Goal: Task Accomplishment & Management: Manage account settings

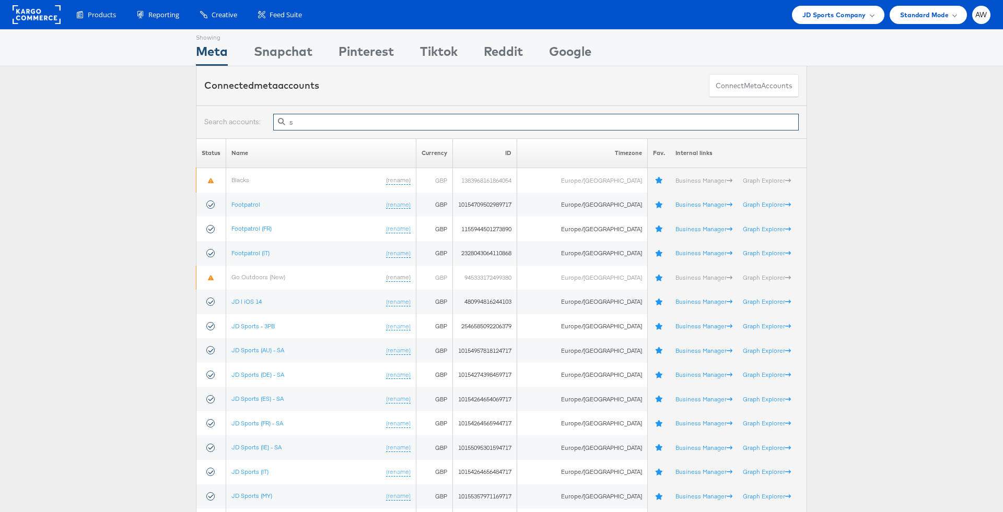
type input "sg"
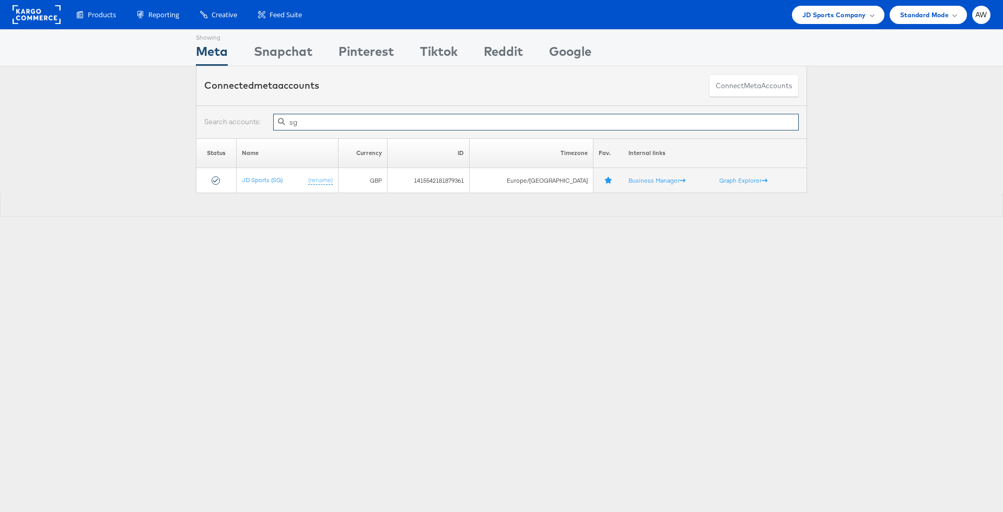
click at [348, 119] on input "sg" at bounding box center [535, 122] width 525 height 17
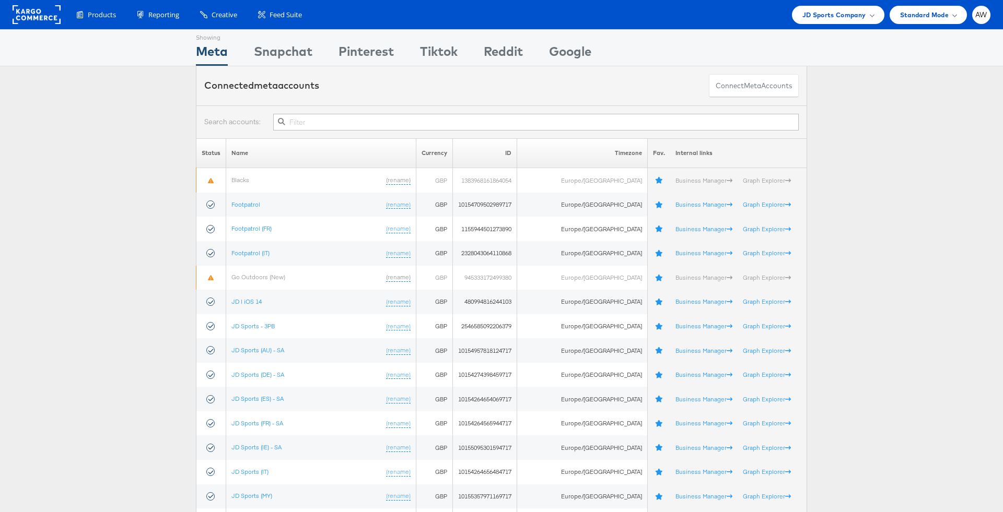
click at [442, 132] on div at bounding box center [501, 122] width 611 height 33
click at [432, 121] on input "text" at bounding box center [535, 122] width 525 height 17
type input "t"
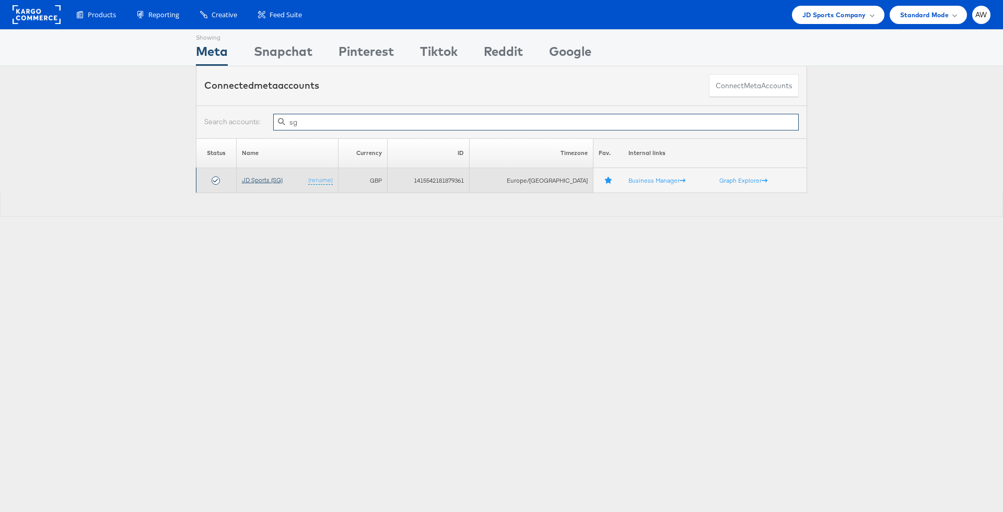
type input "sg"
click at [260, 180] on link "JD Sports (SG)" at bounding box center [262, 180] width 41 height 8
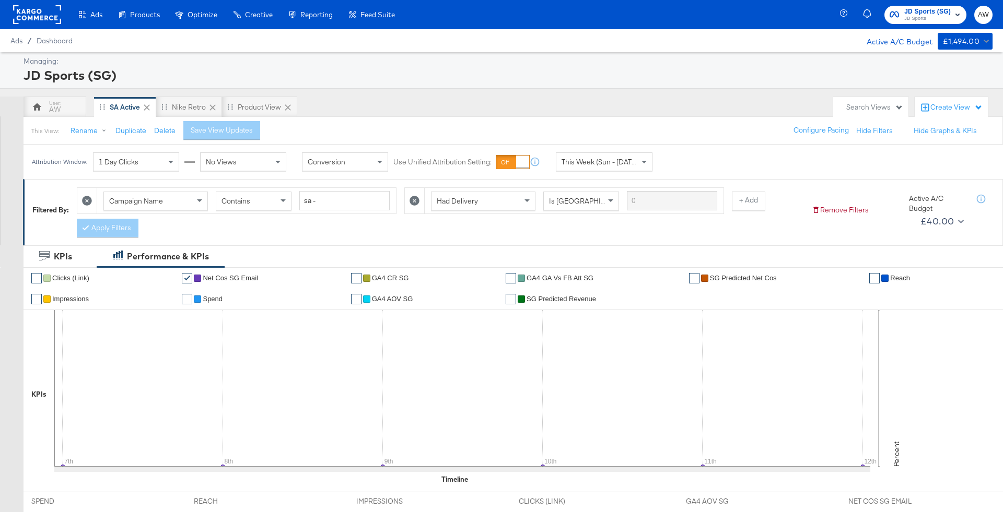
click at [411, 202] on icon at bounding box center [414, 201] width 10 height 10
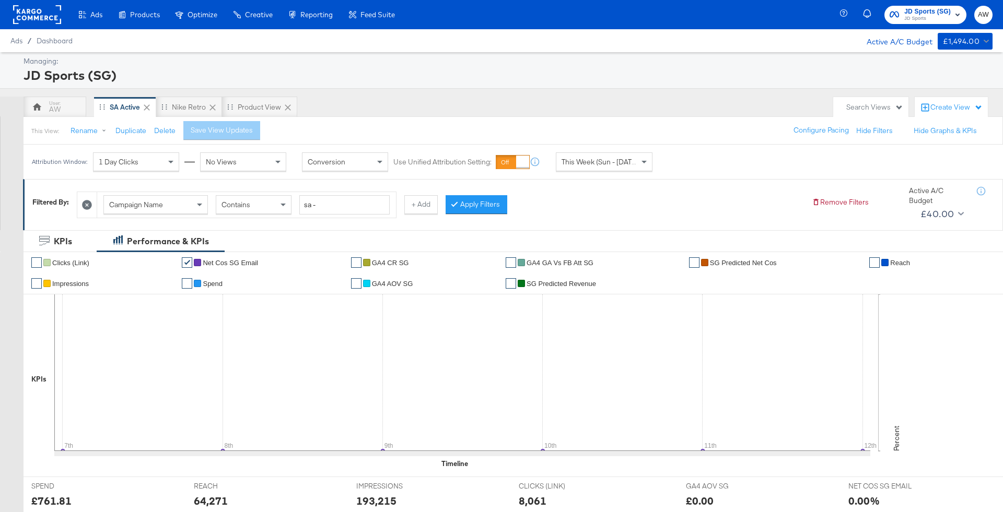
click at [491, 194] on div "Campaign Name Contains sa - + Add Apply Filters" at bounding box center [440, 202] width 727 height 32
click at [492, 201] on button "Apply Filters" at bounding box center [477, 204] width 62 height 19
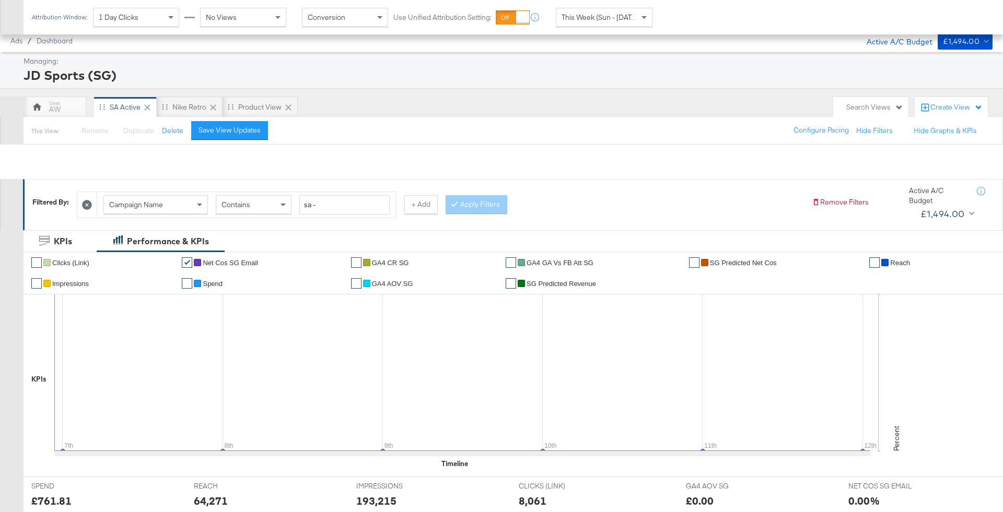
scroll to position [488, 0]
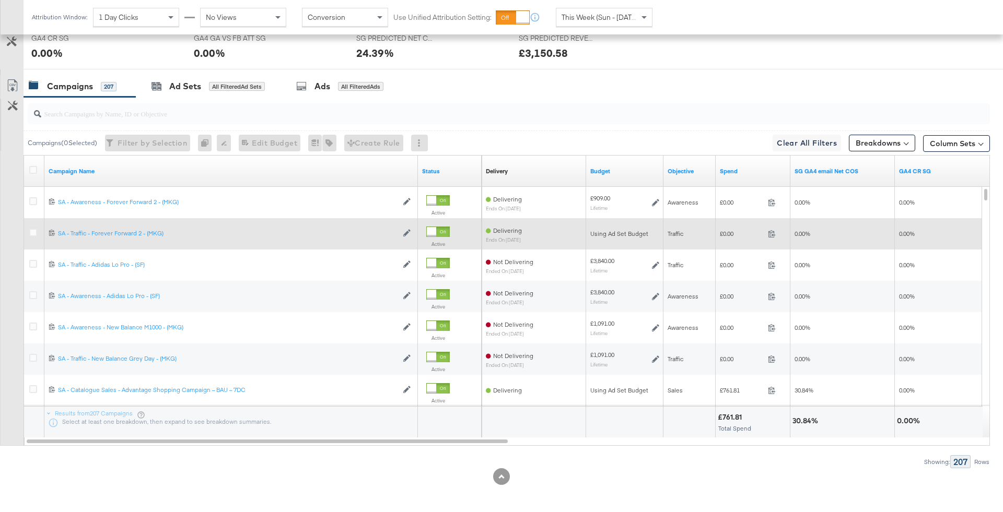
click at [27, 230] on div at bounding box center [34, 234] width 19 height 19
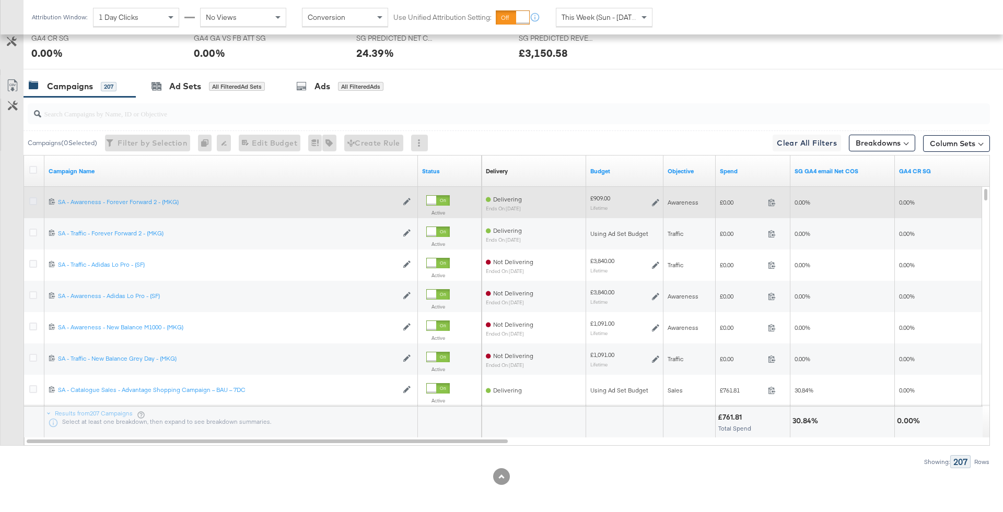
click at [33, 197] on icon at bounding box center [33, 201] width 8 height 8
click at [0, 0] on input "checkbox" at bounding box center [0, 0] width 0 height 0
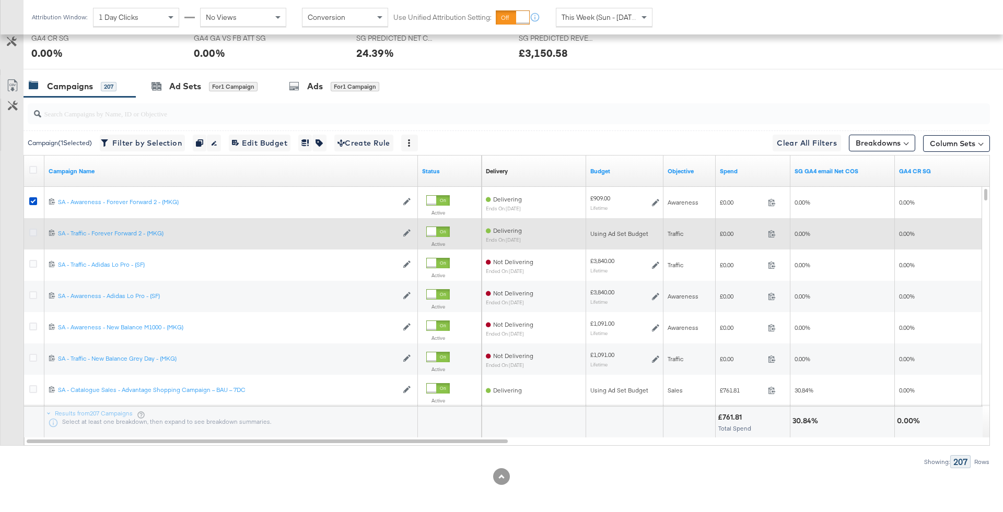
click at [33, 231] on icon at bounding box center [33, 233] width 8 height 8
click at [0, 0] on input "checkbox" at bounding box center [0, 0] width 0 height 0
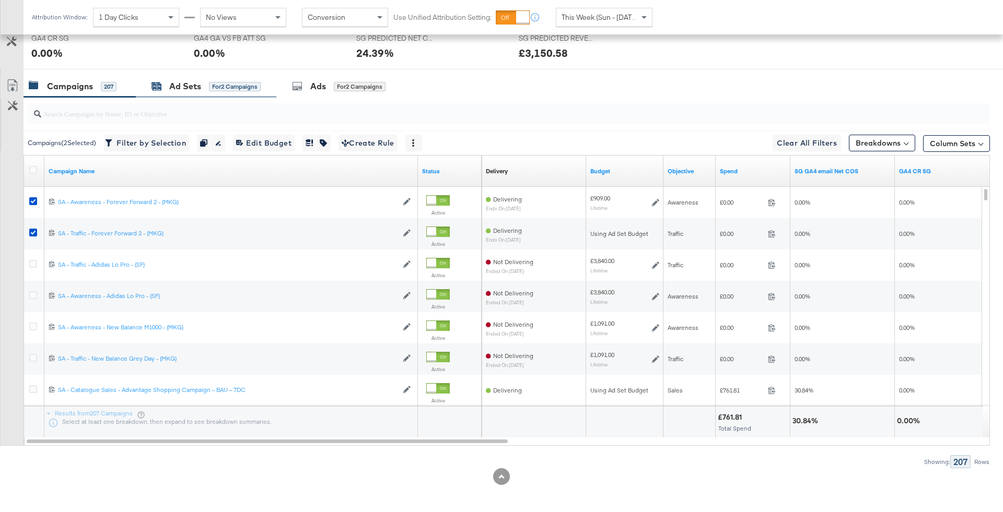
click at [195, 83] on div "Ad Sets" at bounding box center [185, 86] width 32 height 12
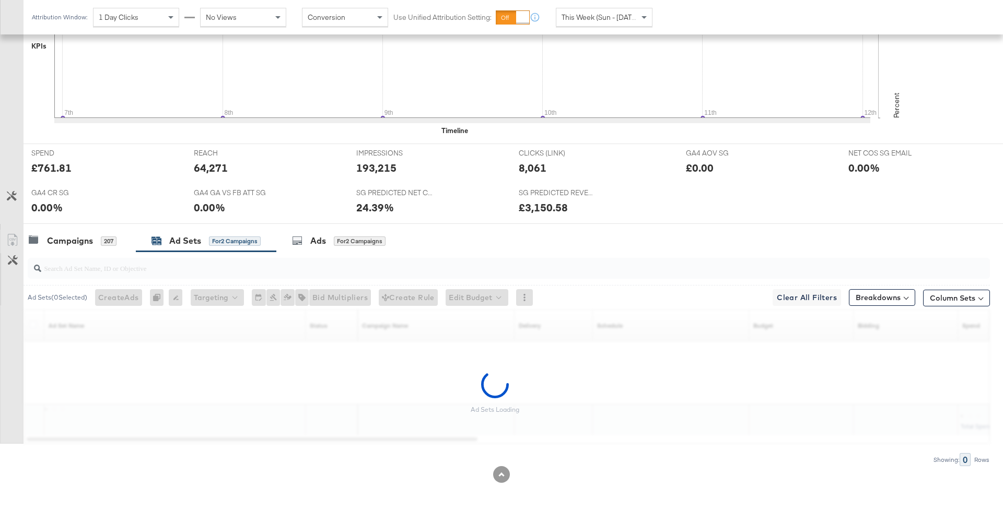
scroll to position [331, 0]
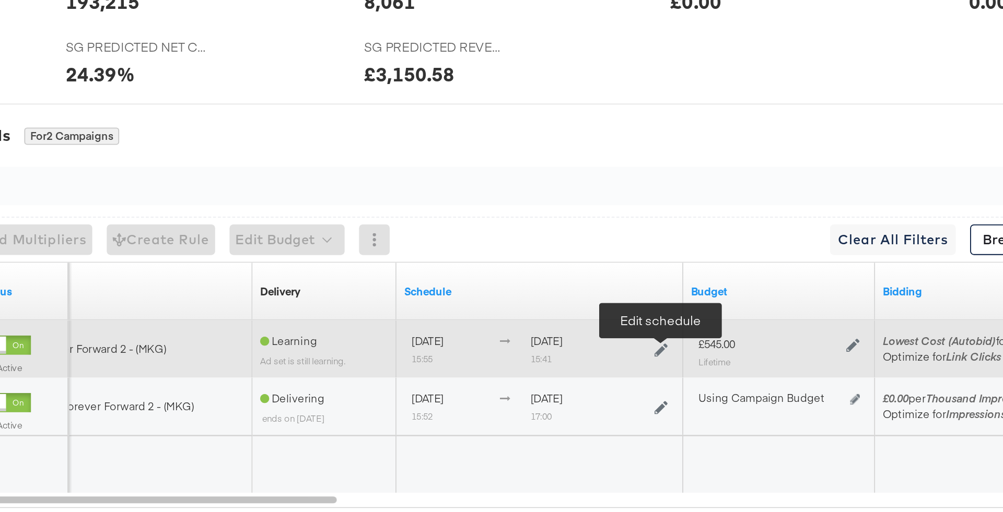
click at [682, 359] on icon at bounding box center [680, 359] width 7 height 7
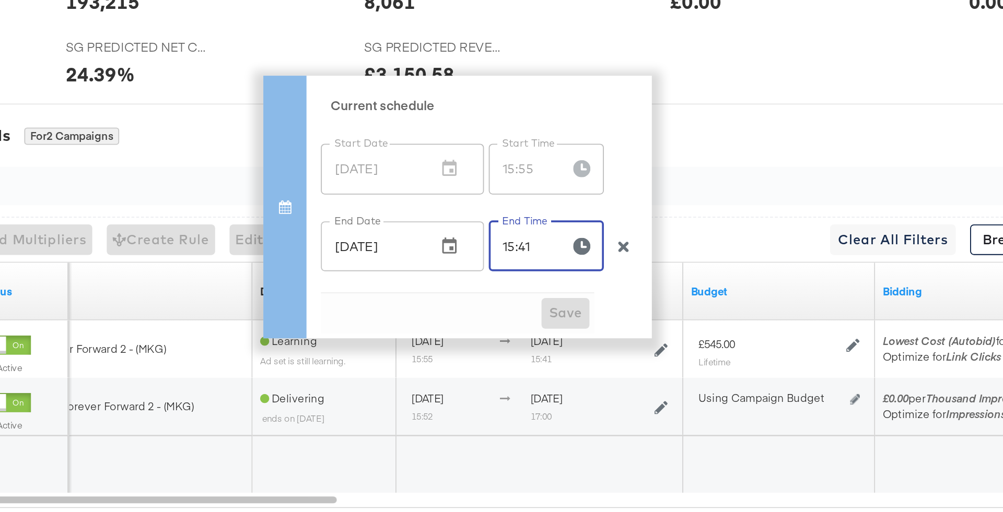
click at [599, 304] on input "15:41" at bounding box center [605, 303] width 36 height 27
click at [597, 303] on input "15:41" at bounding box center [605, 303] width 36 height 27
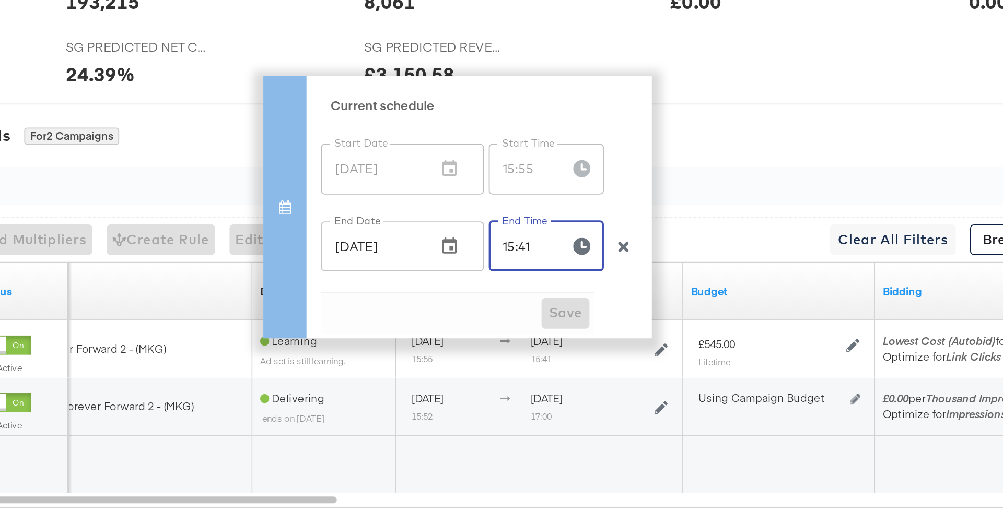
click at [597, 303] on input "15:41" at bounding box center [605, 303] width 36 height 27
click at [617, 306] on input "17:41" at bounding box center [605, 303] width 36 height 27
type input "17:00"
click at [630, 338] on span "Save" at bounding box center [628, 339] width 18 height 13
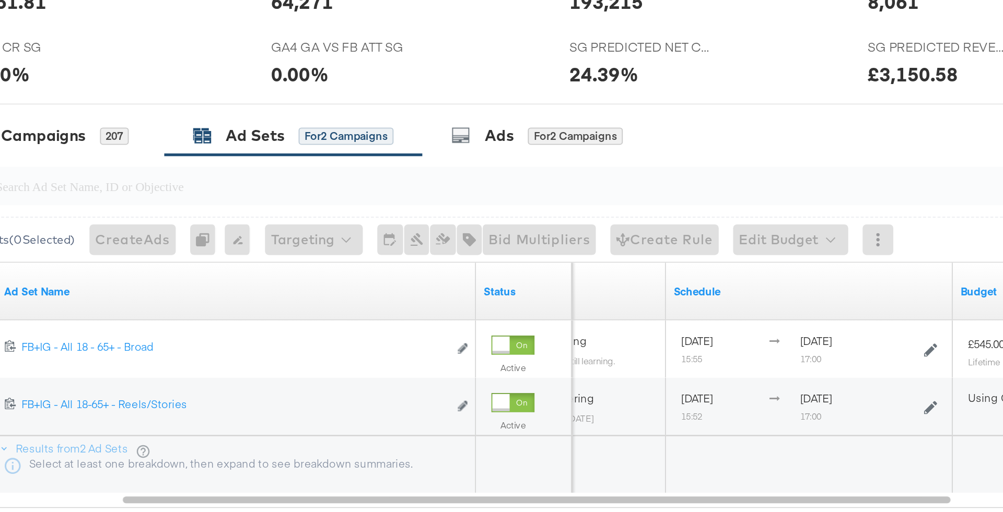
click at [342, 229] on div at bounding box center [501, 230] width 1003 height 8
click at [334, 245] on span "for 2 Campaigns" at bounding box center [360, 242] width 52 height 9
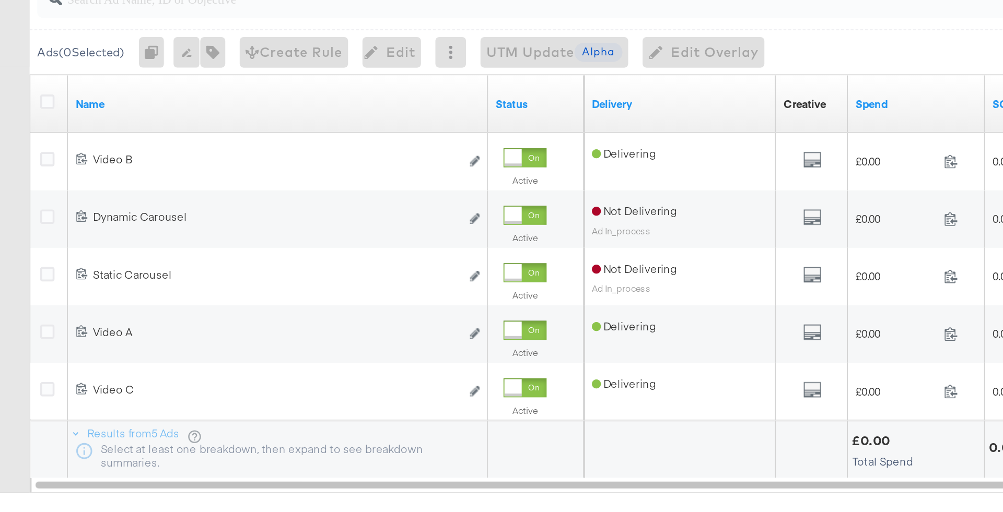
scroll to position [370, 0]
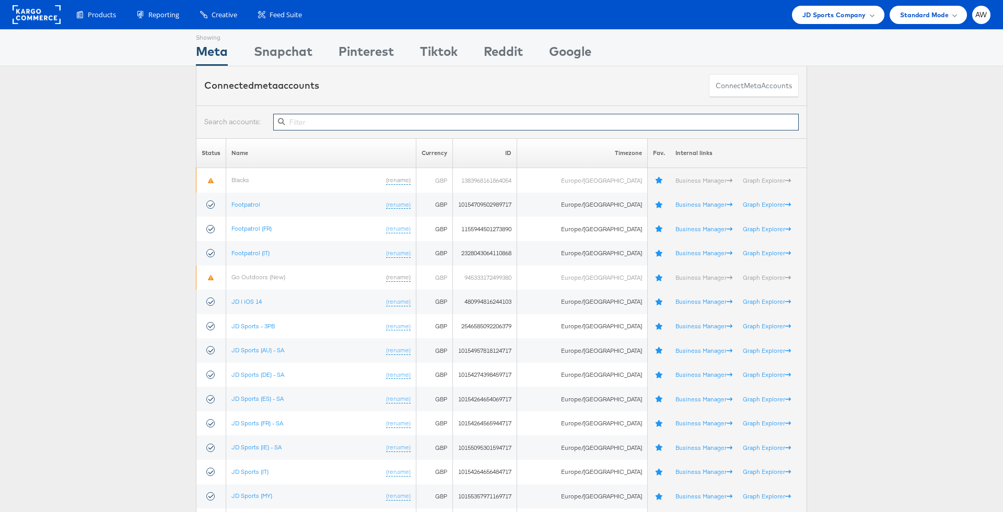
click at [394, 125] on input "text" at bounding box center [535, 122] width 525 height 17
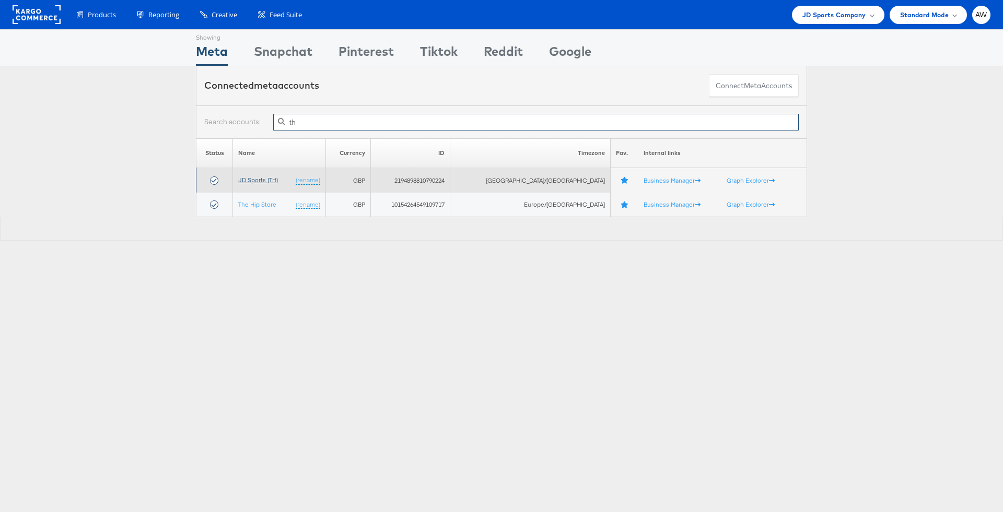
type input "th"
click at [275, 182] on link "JD Sports (TH)" at bounding box center [258, 180] width 40 height 8
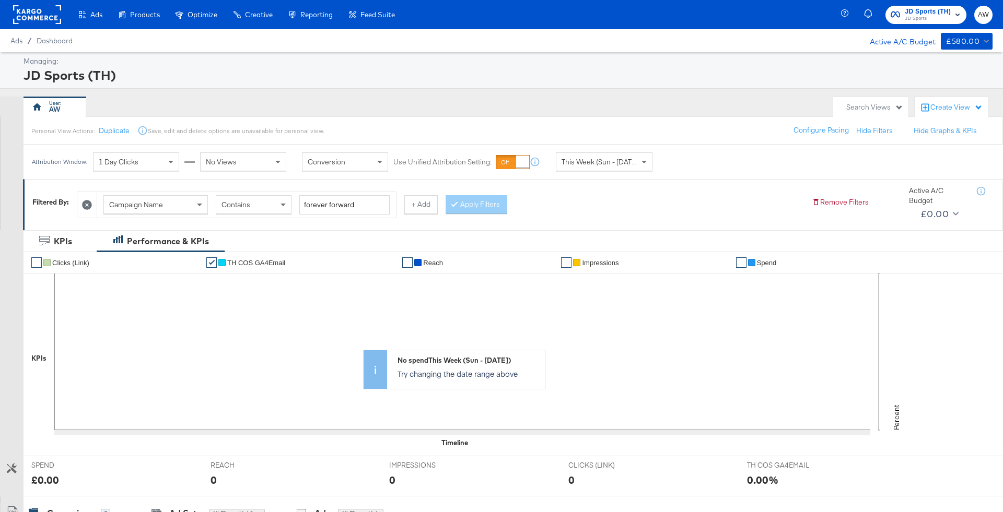
scroll to position [365, 0]
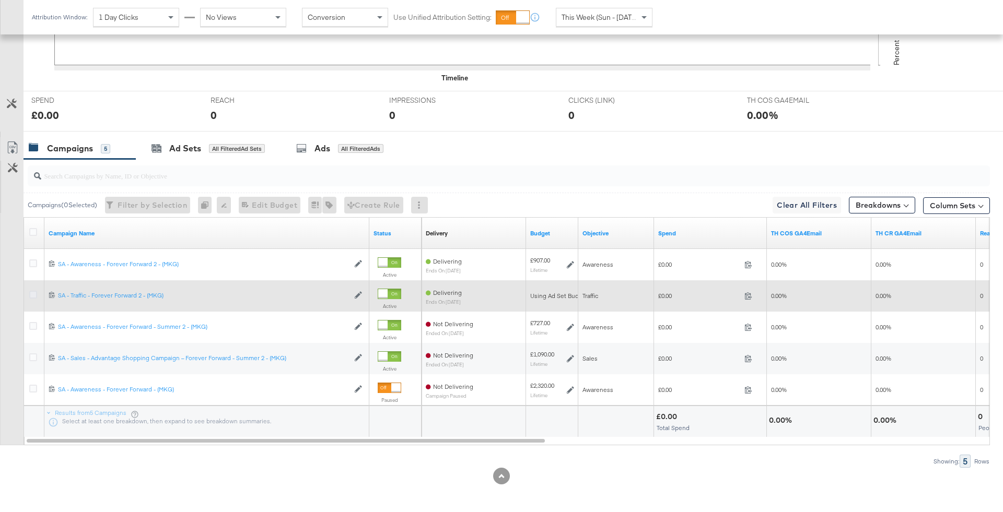
click at [34, 292] on icon at bounding box center [33, 295] width 8 height 8
click at [0, 0] on input "checkbox" at bounding box center [0, 0] width 0 height 0
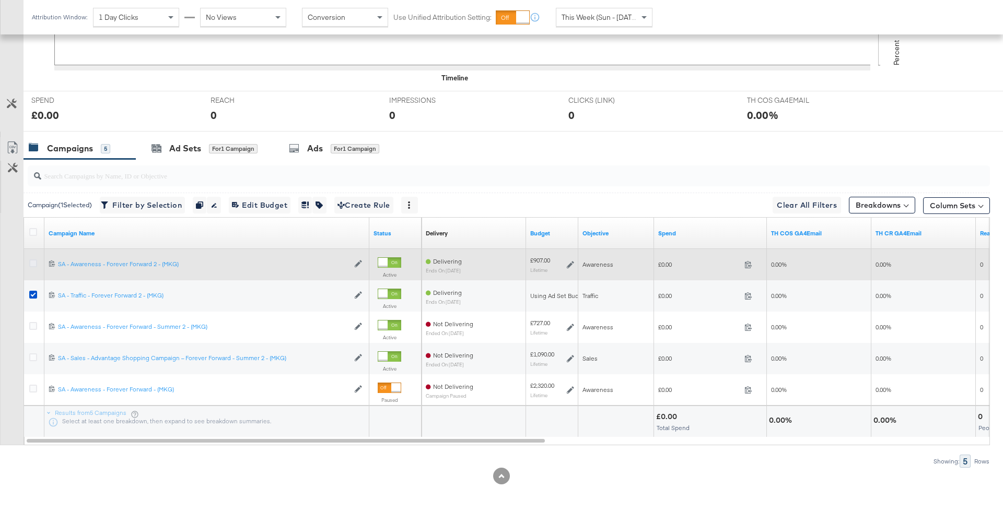
click at [32, 263] on icon at bounding box center [33, 264] width 8 height 8
click at [0, 0] on input "checkbox" at bounding box center [0, 0] width 0 height 0
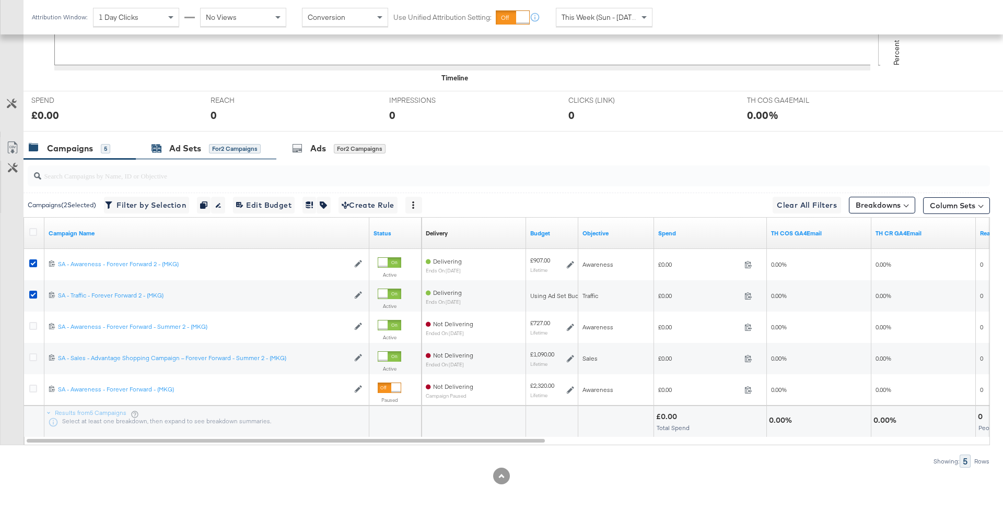
click at [220, 152] on div "Ad Sets for 2 Campaigns" at bounding box center [205, 149] width 109 height 12
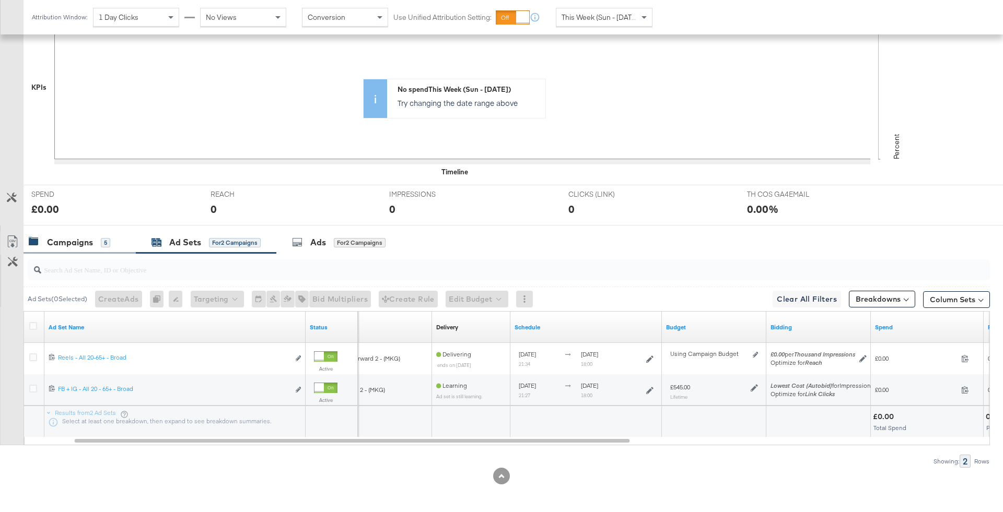
click at [95, 240] on div "Campaigns 5" at bounding box center [69, 243] width 81 height 12
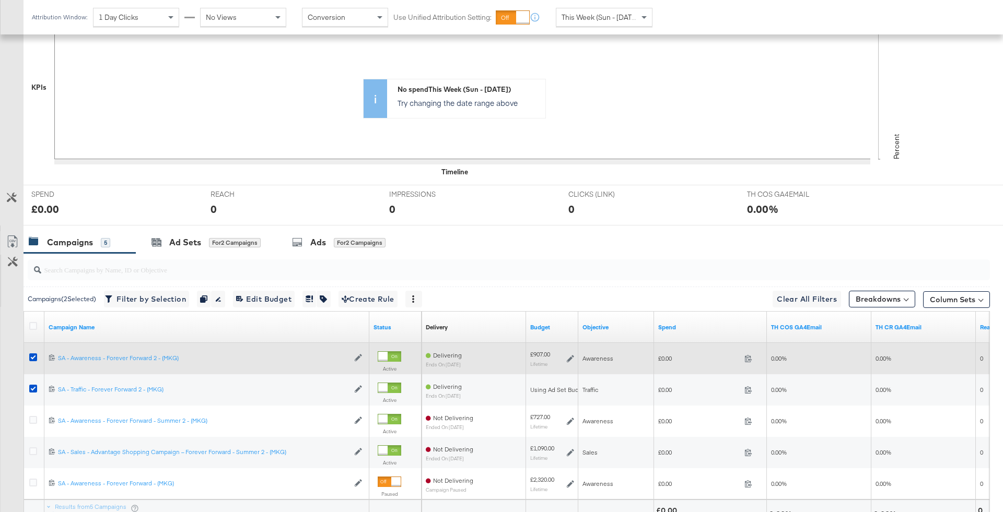
click at [570, 361] on div "£907.00 Lifetime" at bounding box center [552, 358] width 44 height 16
click at [567, 361] on div "£907.00 Lifetime" at bounding box center [552, 358] width 44 height 16
click at [566, 355] on div "£907.00 Lifetime" at bounding box center [552, 358] width 44 height 16
click at [571, 358] on icon at bounding box center [570, 358] width 7 height 7
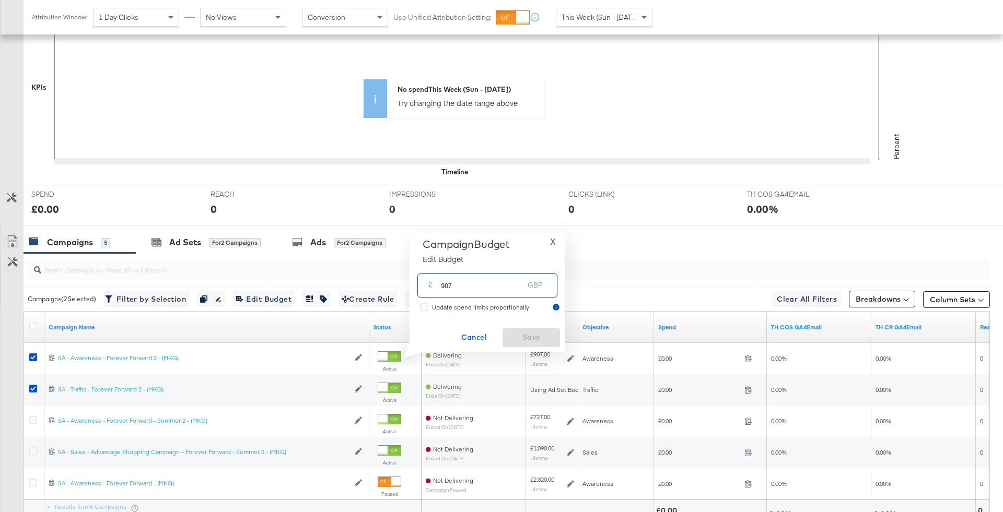
click at [461, 289] on input "907" at bounding box center [482, 281] width 83 height 22
type input "909"
click at [526, 327] on div "Campaign Budget Edit Budget X £ 909 GBP Update spend limits proportionally Canc…" at bounding box center [487, 292] width 145 height 109
click at [527, 334] on span "Save" at bounding box center [531, 337] width 49 height 13
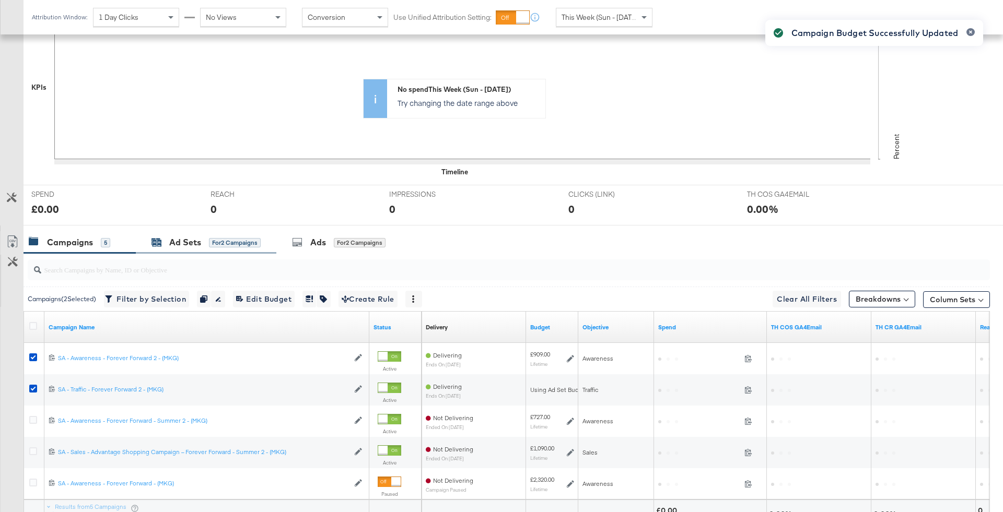
click at [207, 237] on div "Ad Sets for 2 Campaigns" at bounding box center [205, 243] width 109 height 12
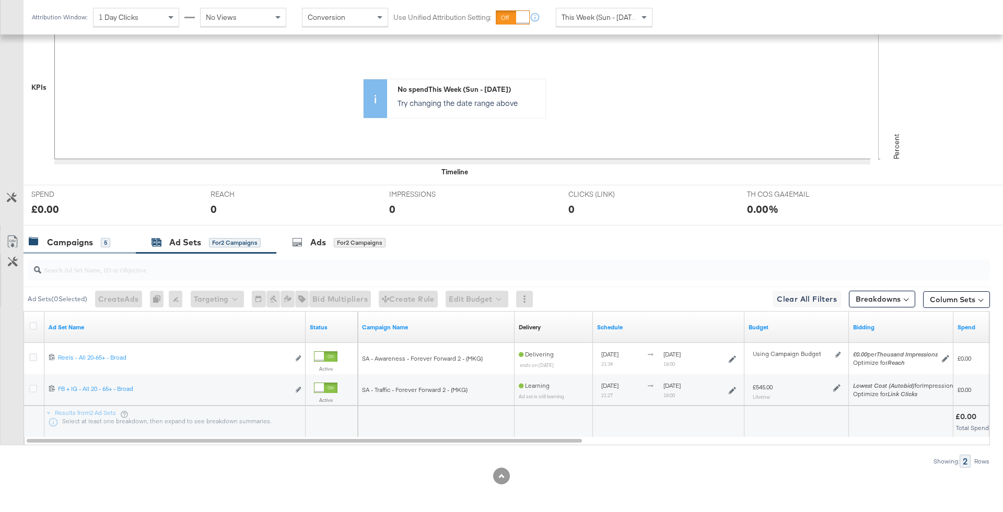
click at [79, 237] on div "Campaigns" at bounding box center [70, 243] width 46 height 12
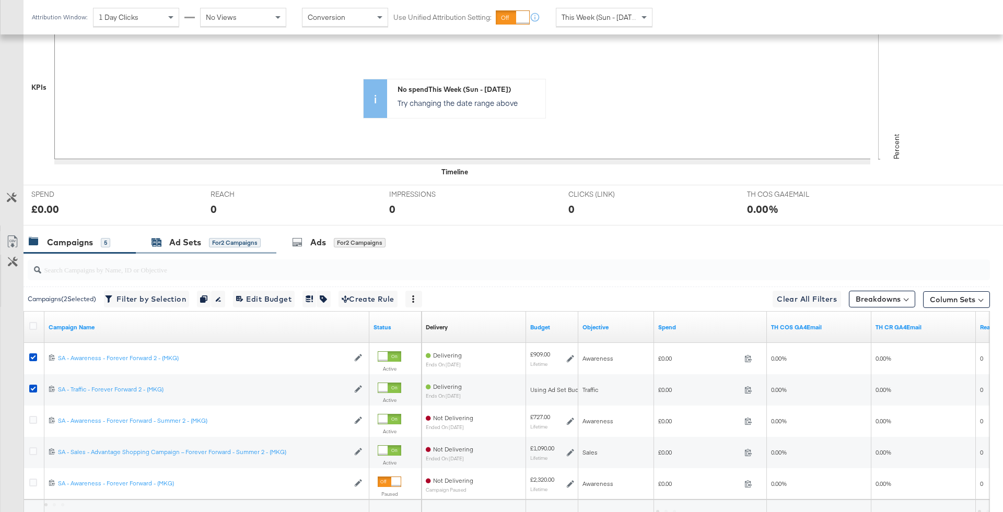
click at [244, 240] on div "for 2 Campaigns" at bounding box center [235, 242] width 52 height 9
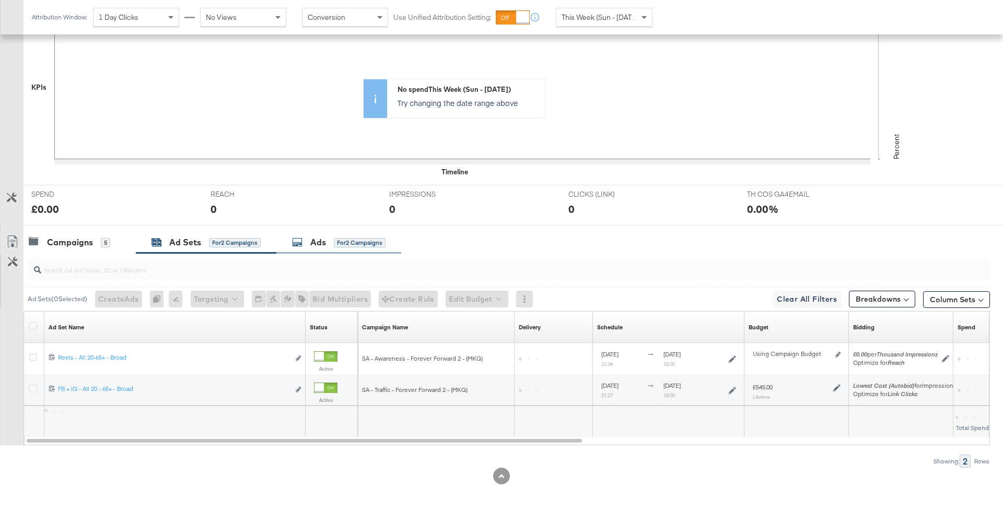
click at [330, 240] on div "Ads for 2 Campaigns" at bounding box center [338, 243] width 93 height 12
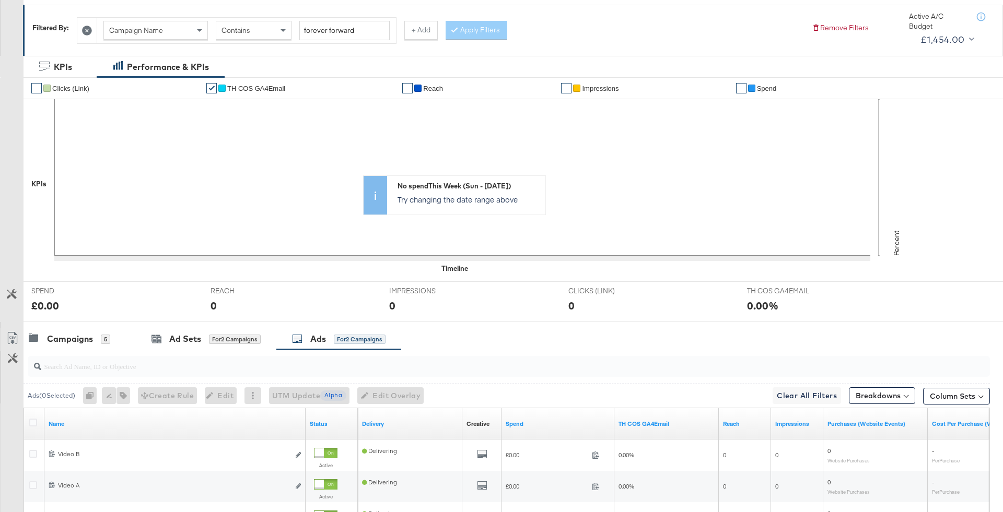
scroll to position [0, 0]
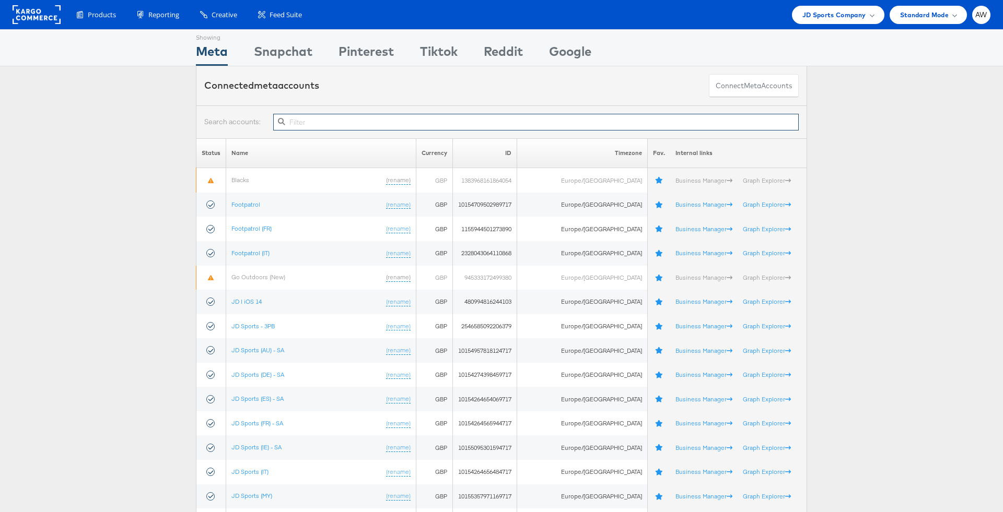
click at [401, 122] on input "text" at bounding box center [535, 122] width 525 height 17
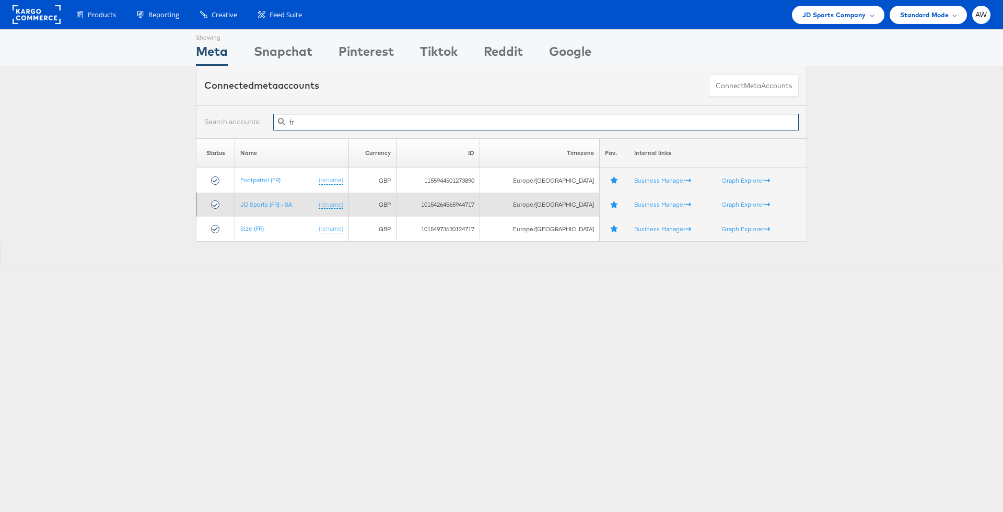
type input "fr"
click at [296, 204] on td "JD Sports (FR) - SA (rename)" at bounding box center [291, 205] width 113 height 25
click at [284, 204] on link "JD Sports (FR) - SA" at bounding box center [266, 205] width 52 height 8
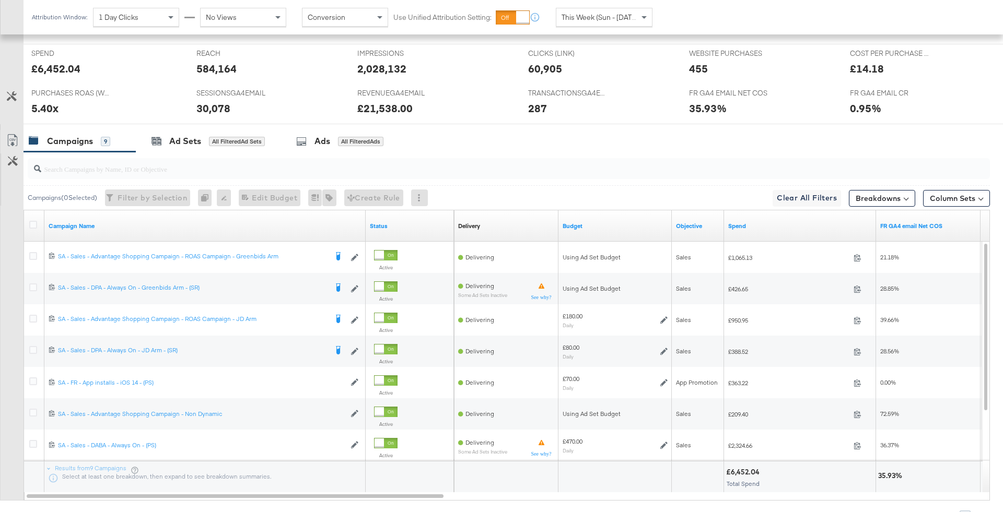
scroll to position [503, 0]
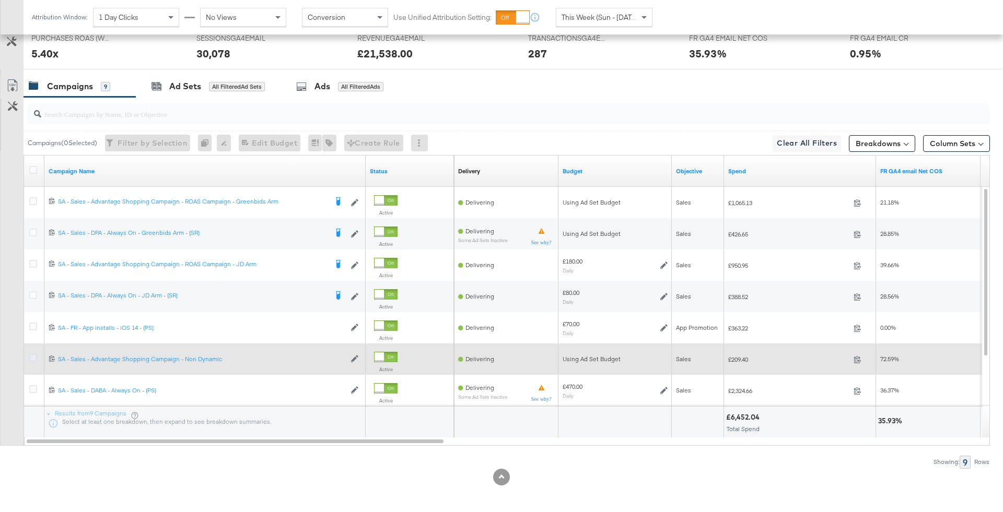
click at [31, 358] on icon at bounding box center [33, 358] width 8 height 8
click at [0, 0] on input "checkbox" at bounding box center [0, 0] width 0 height 0
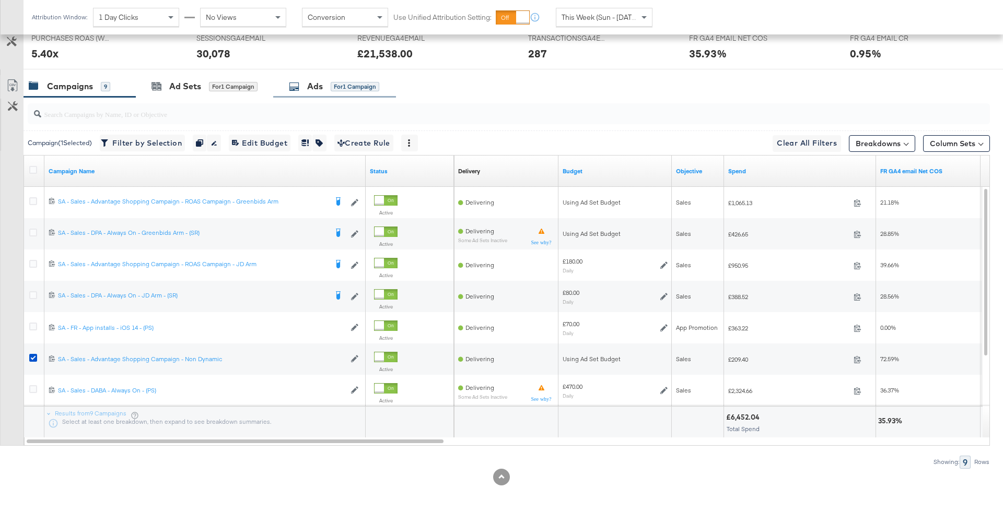
click at [324, 83] on div "Ads for 1 Campaign" at bounding box center [334, 86] width 90 height 12
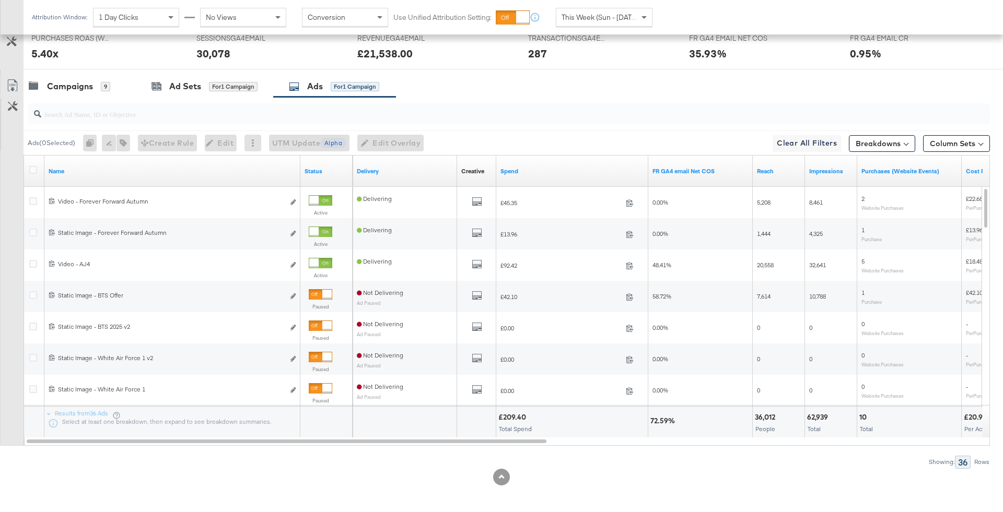
click at [595, 6] on div "Attribution Window: 1 Day Clicks No Views Conversion Use Unified Attribution Se…" at bounding box center [345, 17] width 642 height 34
click at [595, 13] on span "This Week (Sun - [DATE])" at bounding box center [600, 17] width 78 height 9
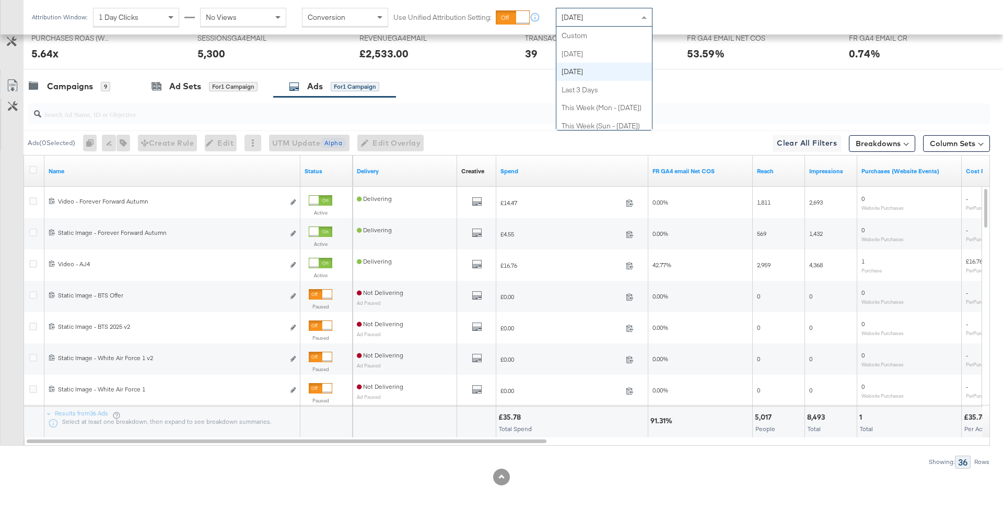
click at [582, 17] on span "Yesterday" at bounding box center [571, 17] width 21 height 9
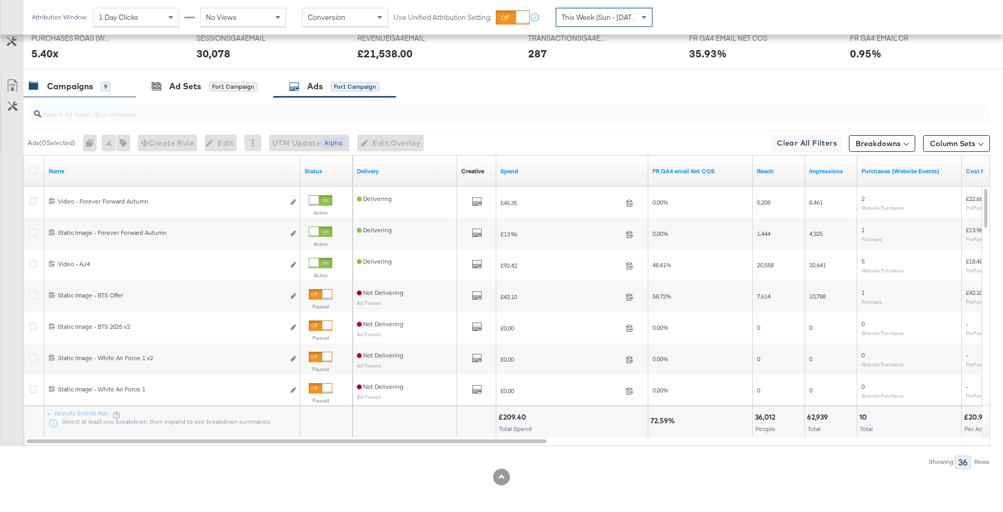
click at [116, 76] on div "Campaigns 9" at bounding box center [80, 86] width 112 height 22
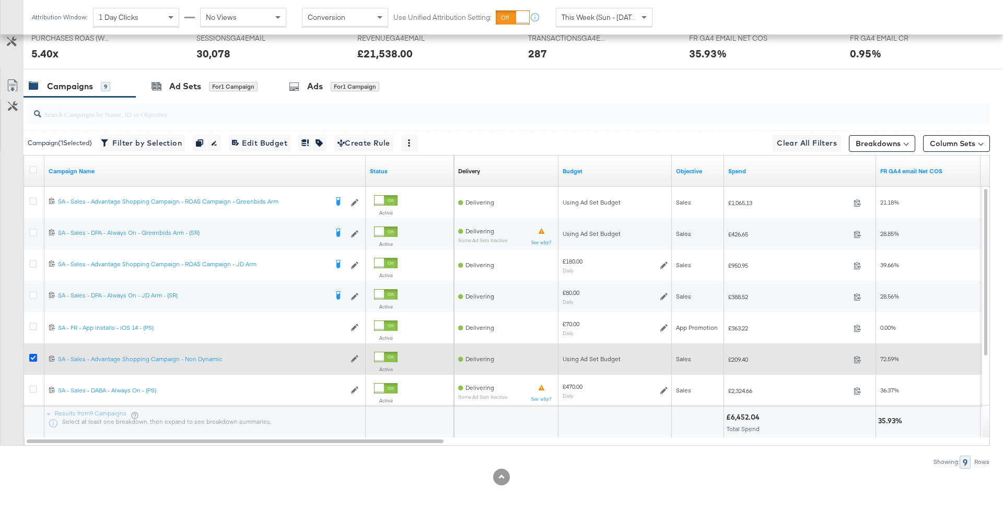
click at [34, 354] on icon at bounding box center [33, 358] width 8 height 8
click at [0, 0] on input "checkbox" at bounding box center [0, 0] width 0 height 0
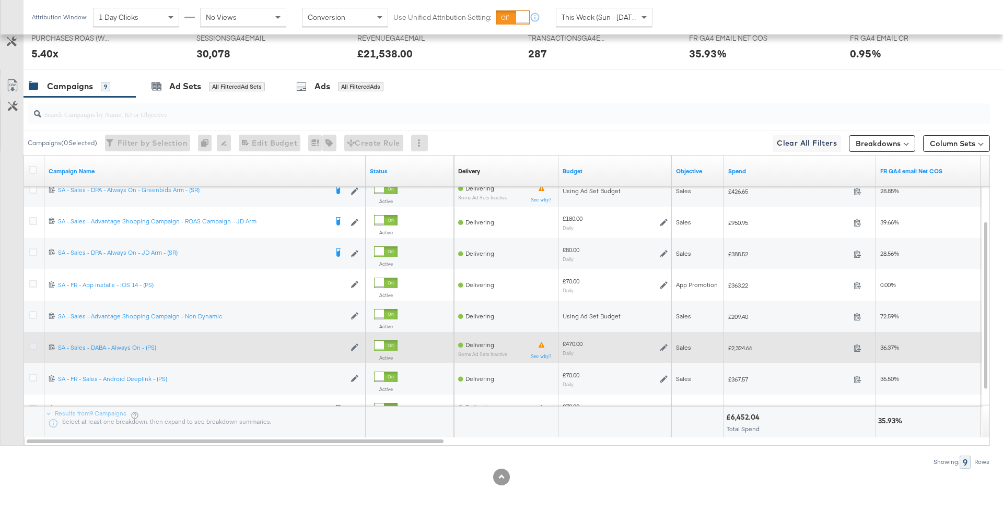
click at [32, 343] on icon at bounding box center [33, 347] width 8 height 8
click at [0, 0] on input "checkbox" at bounding box center [0, 0] width 0 height 0
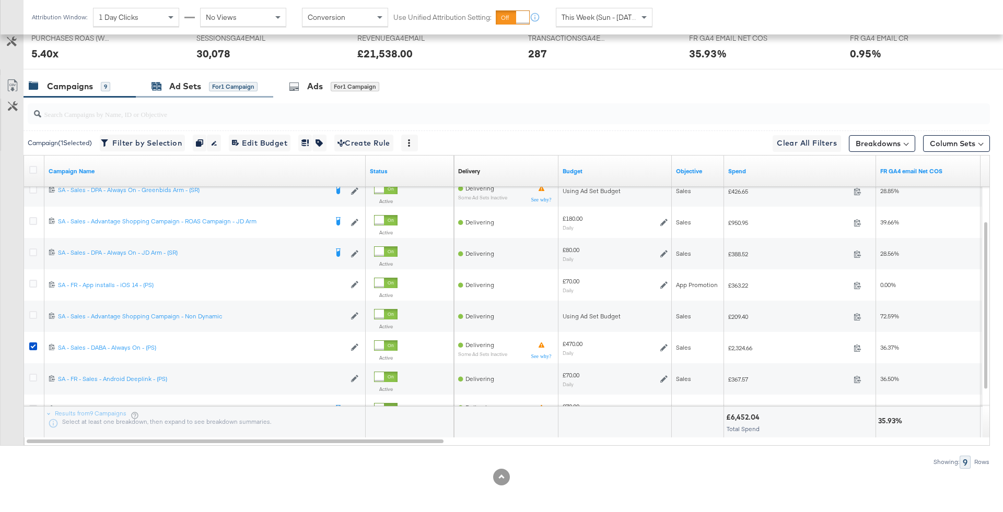
click at [214, 89] on div "for 1 Campaign" at bounding box center [233, 86] width 49 height 9
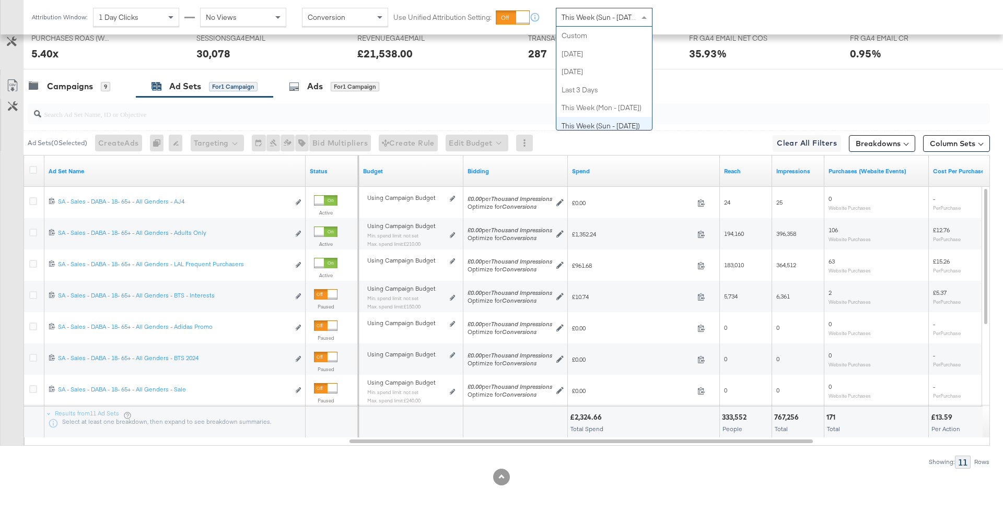
click at [615, 20] on span "This Week (Sun - [DATE])" at bounding box center [600, 17] width 78 height 9
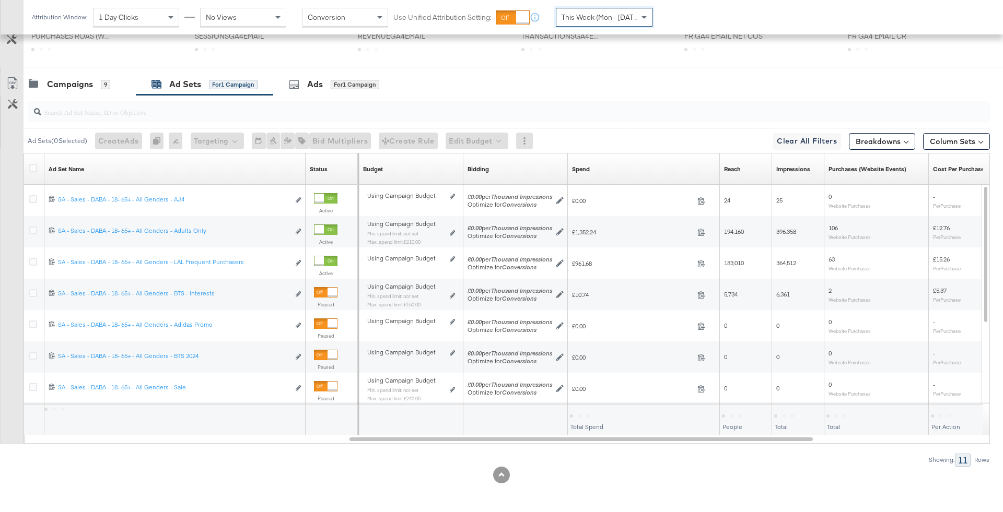
scroll to position [401, 0]
click at [617, 27] on div "Attribution Window: 1 Day Clicks No Views Conversion Use Unified Attribution Se…" at bounding box center [345, 17] width 642 height 34
click at [615, 18] on span "This Week (Mon - Today)" at bounding box center [601, 17] width 80 height 9
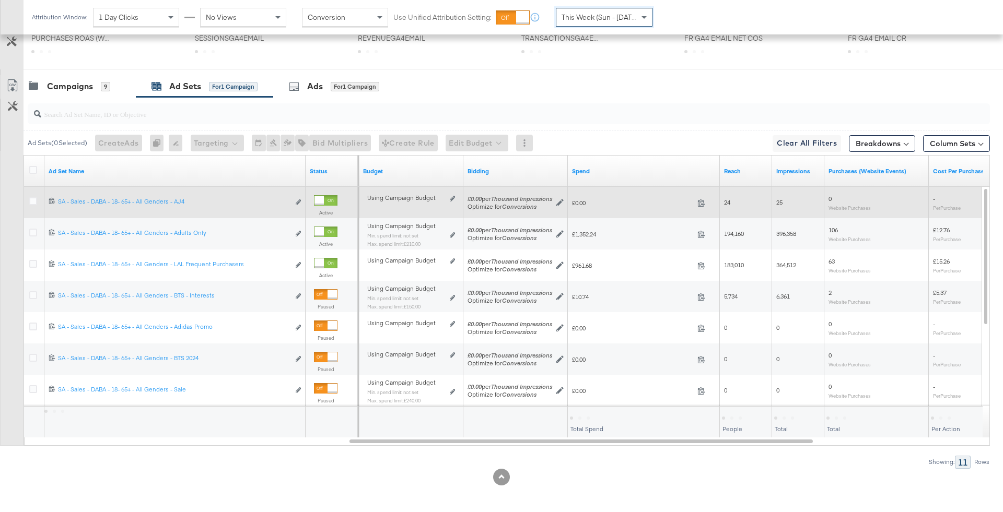
scroll to position [503, 0]
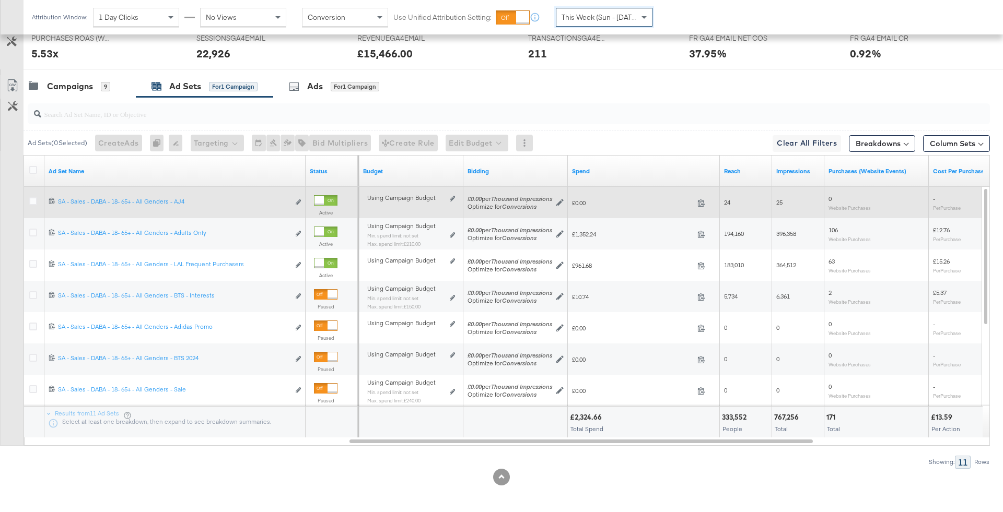
click at [558, 199] on icon at bounding box center [559, 202] width 7 height 7
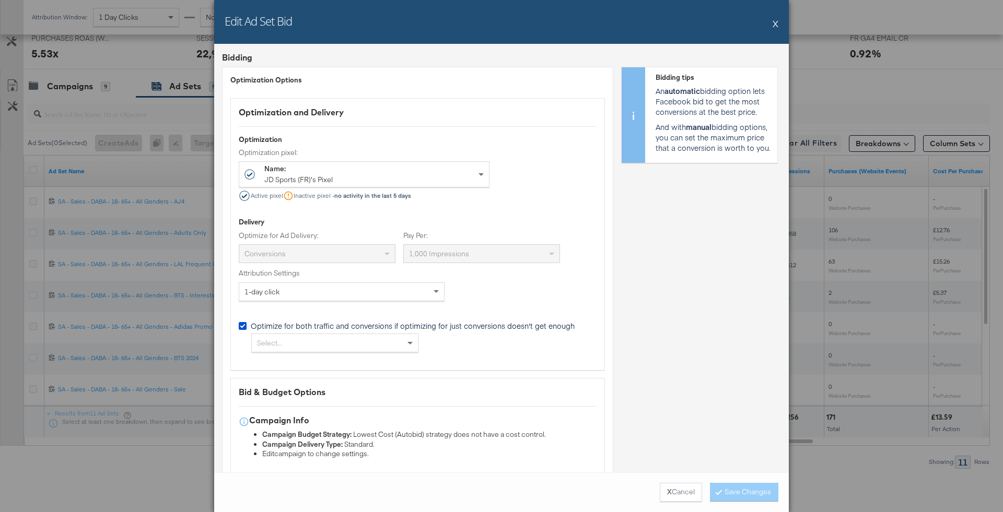
click at [771, 28] on div "Edit Ad Set Bid X" at bounding box center [501, 22] width 575 height 44
click at [774, 27] on button "X" at bounding box center [775, 23] width 6 height 21
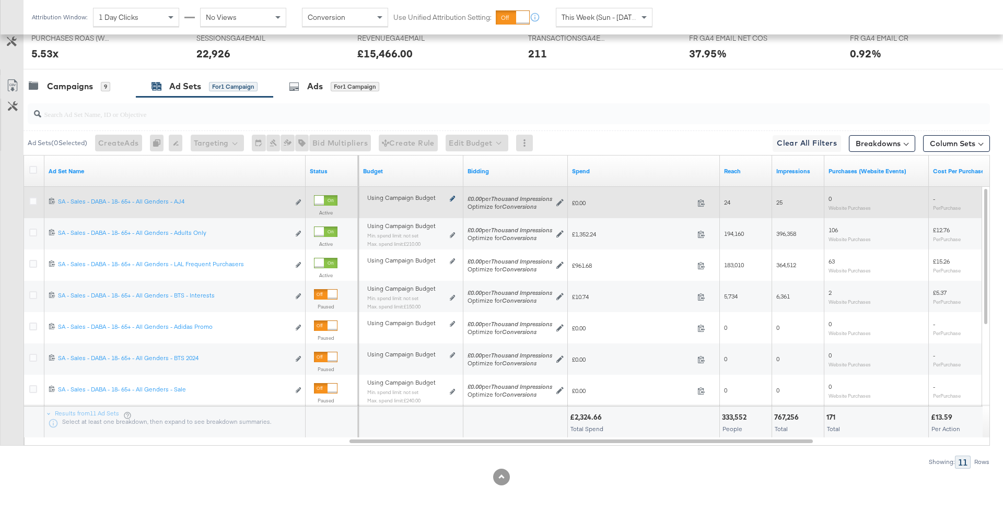
click at [450, 197] on icon at bounding box center [452, 199] width 5 height 6
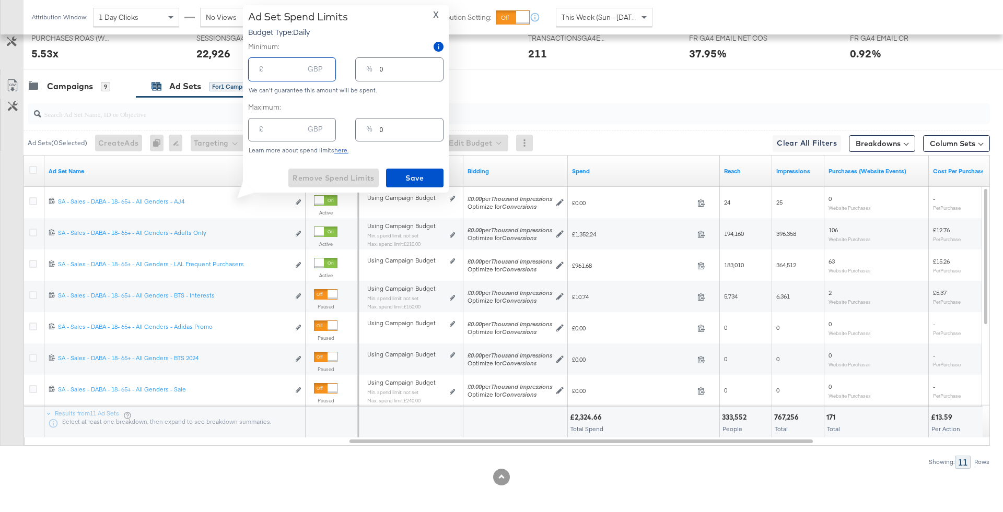
click at [283, 71] on input "number" at bounding box center [286, 65] width 33 height 22
type input "5"
type input "1"
type input "50"
type input "11"
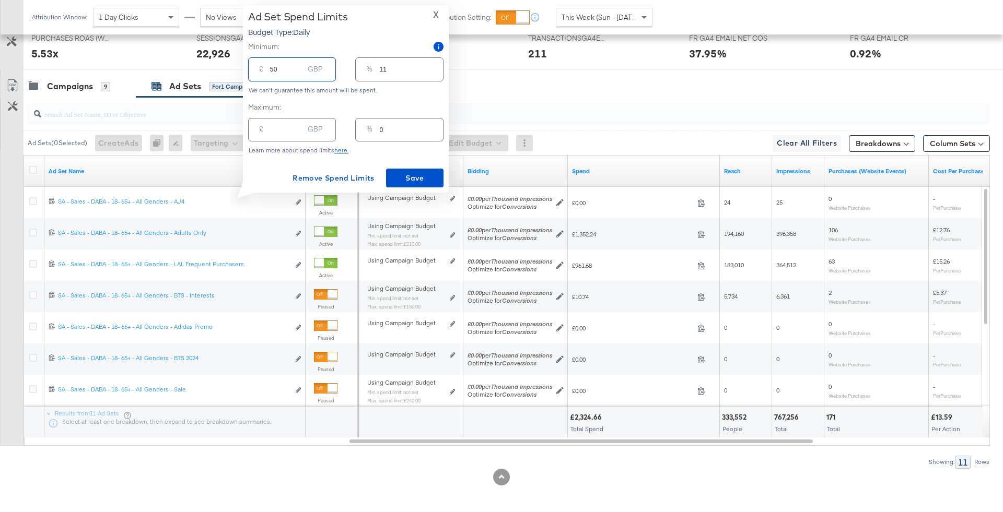
type input "5"
type input "1"
type input "5.005"
type input "5.00"
type input "50"
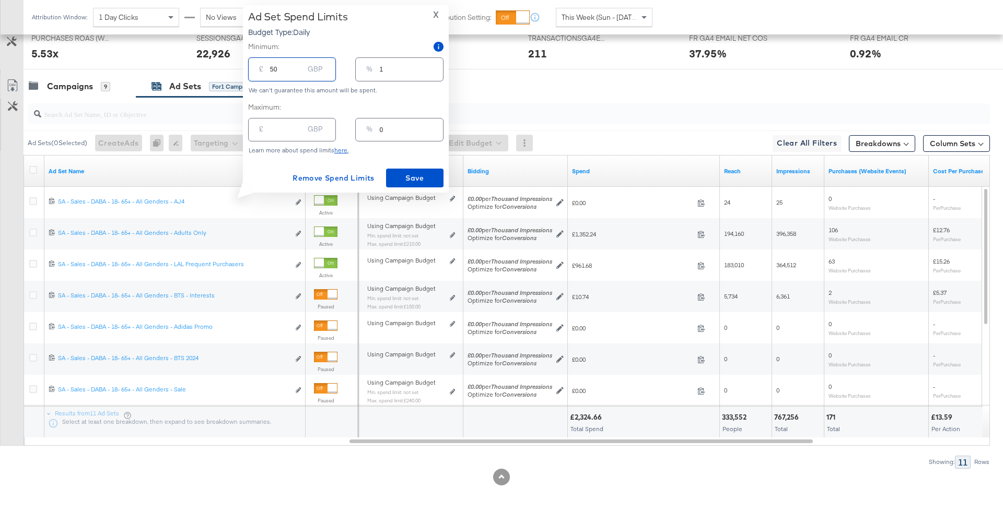
type input "11"
type input "50.00"
click at [420, 178] on span "Save" at bounding box center [414, 178] width 49 height 13
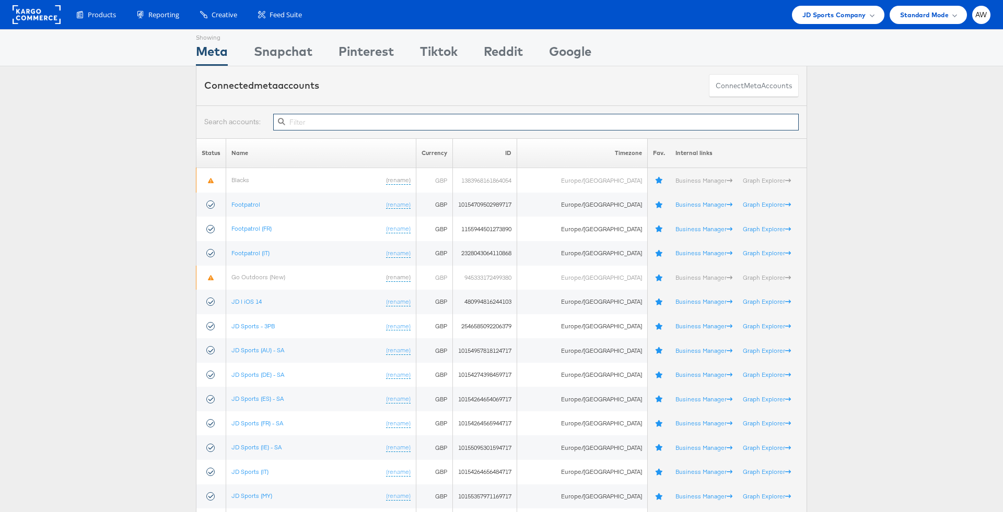
click at [470, 124] on input "text" at bounding box center [535, 122] width 525 height 17
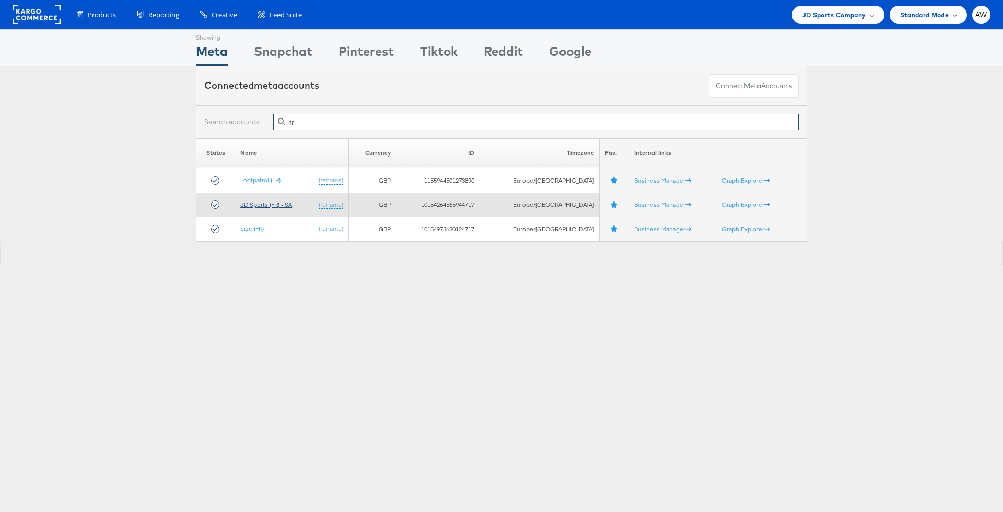
type input "fr"
click at [261, 204] on link "JD Sports (FR) - SA" at bounding box center [266, 205] width 52 height 8
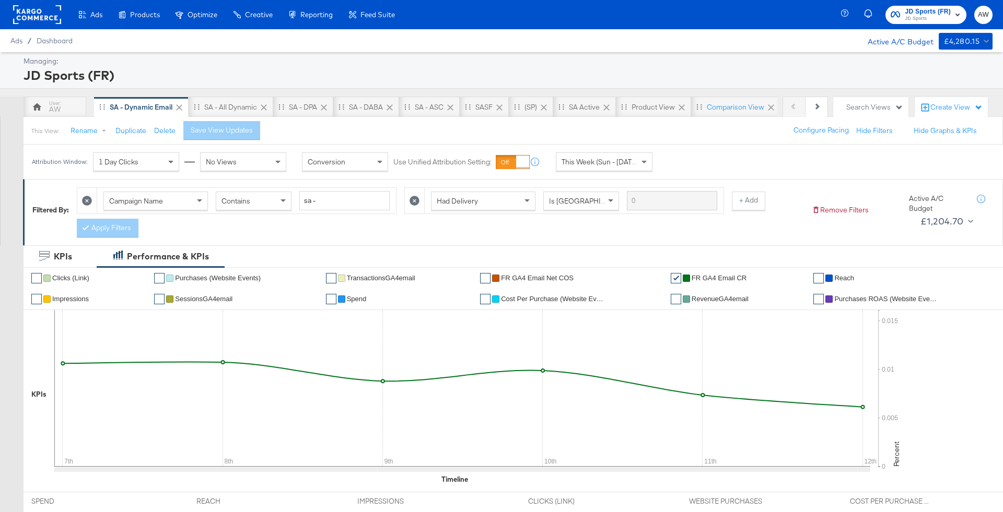
scroll to position [503, 0]
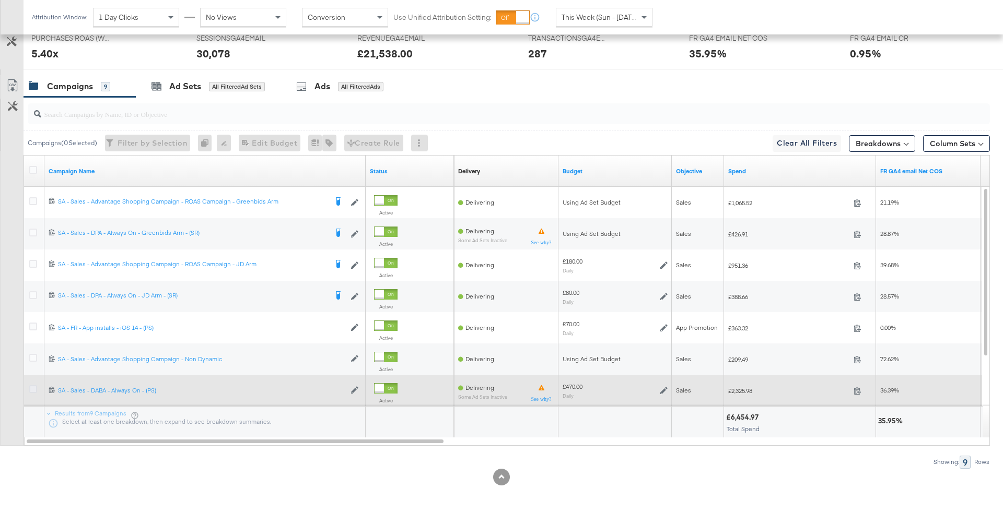
click at [33, 387] on icon at bounding box center [33, 389] width 8 height 8
click at [0, 0] on input "checkbox" at bounding box center [0, 0] width 0 height 0
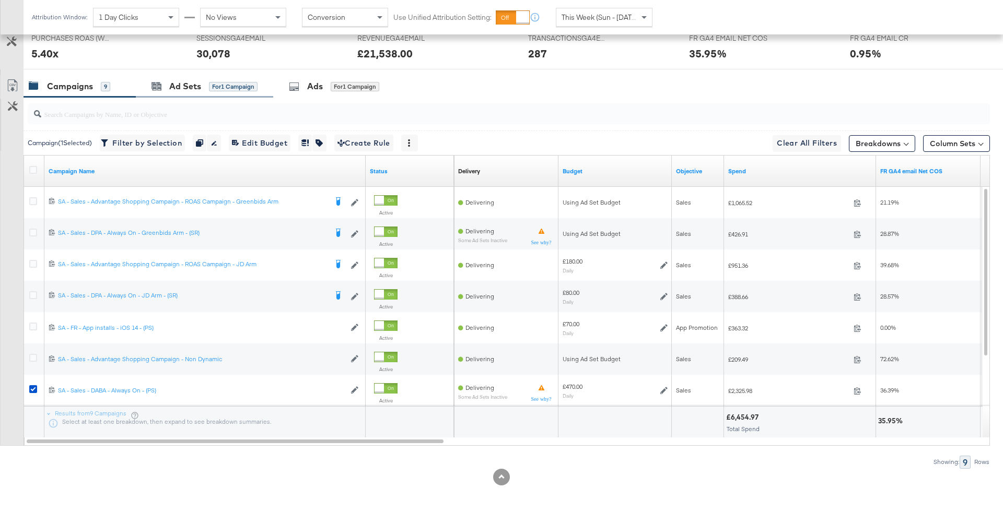
click at [208, 92] on div "Ad Sets for 1 Campaign" at bounding box center [204, 86] width 137 height 22
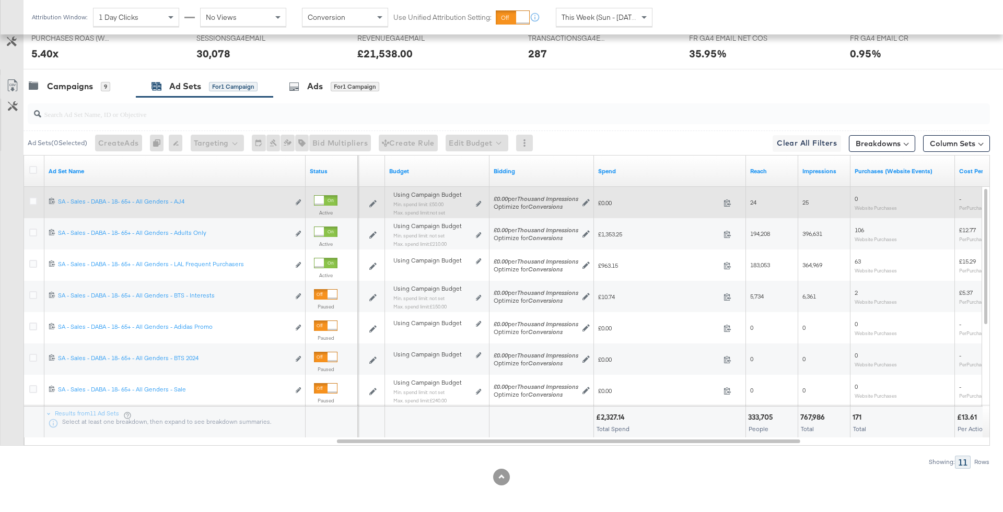
click at [476, 196] on div "Using Campaign Budget Min. spend limit: £50.00 Max. spend limit : not set Edit …" at bounding box center [437, 207] width 88 height 25
click at [477, 204] on icon at bounding box center [478, 204] width 5 height 6
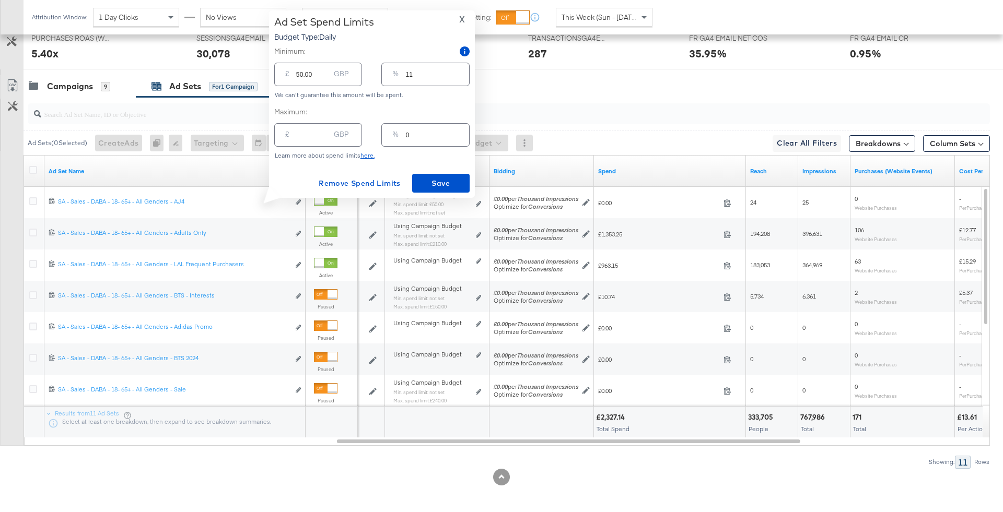
click at [403, 139] on div "% 0" at bounding box center [425, 135] width 88 height 24
type input "50"
type input "235.00"
type input "0"
type input "10"
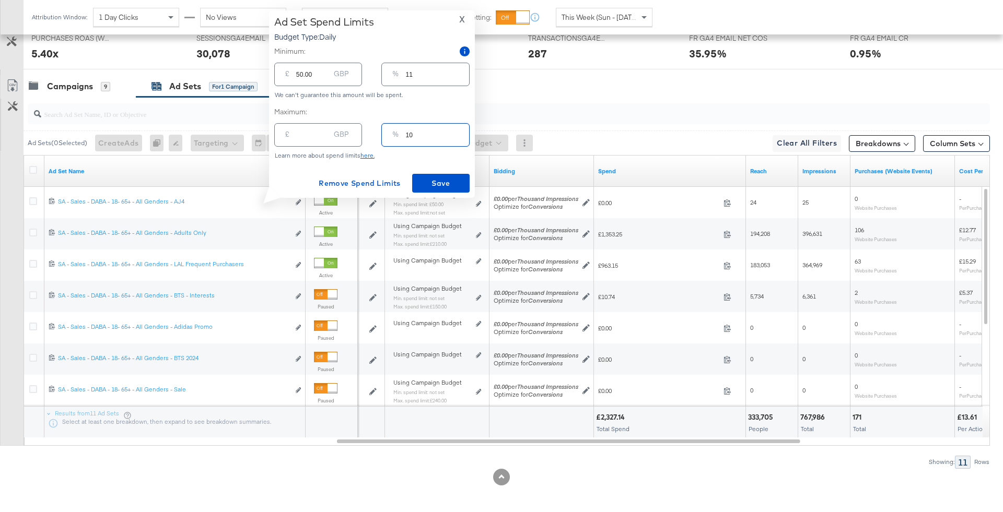
type input "47.00"
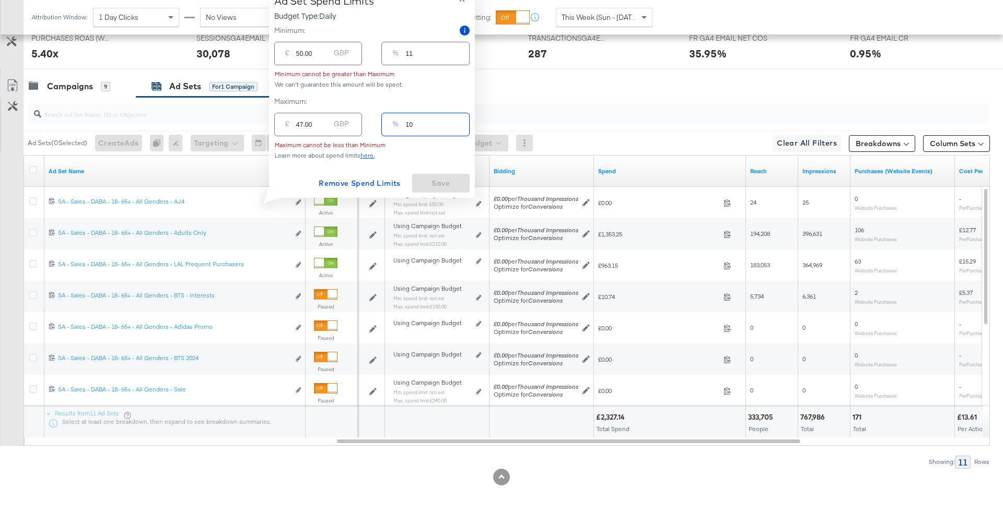
click at [422, 123] on input "10" at bounding box center [437, 120] width 63 height 22
type input "1"
type input "4.70"
type input "11"
type input "51.70"
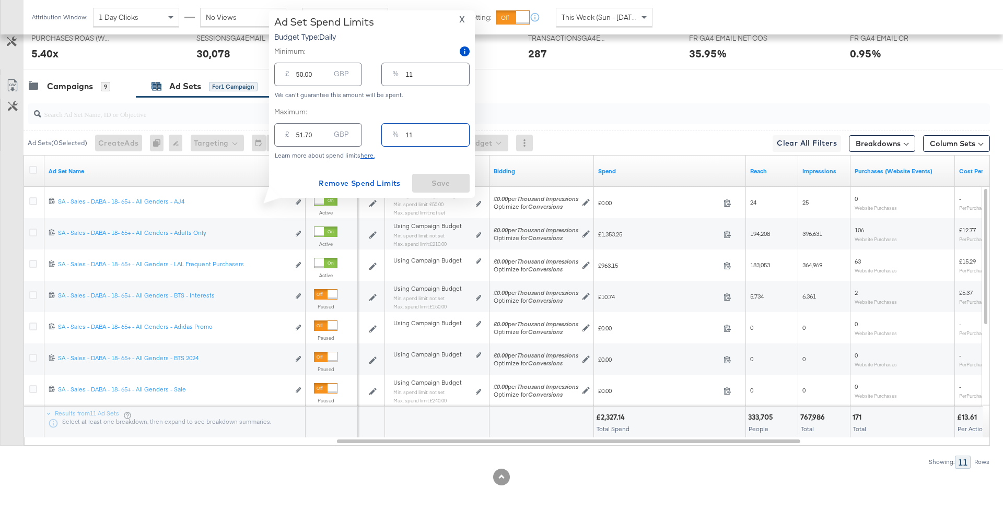
type input "11"
click at [433, 100] on div "Minimum: £ 50.00 GBP % 11 We can't guarantee this amount will be spent. Maximum…" at bounding box center [371, 102] width 195 height 113
click at [432, 155] on div "Learn more about spend limits here." at bounding box center [371, 155] width 195 height 7
click at [435, 138] on input "11" at bounding box center [437, 131] width 63 height 22
drag, startPoint x: 300, startPoint y: 137, endPoint x: 319, endPoint y: 137, distance: 18.8
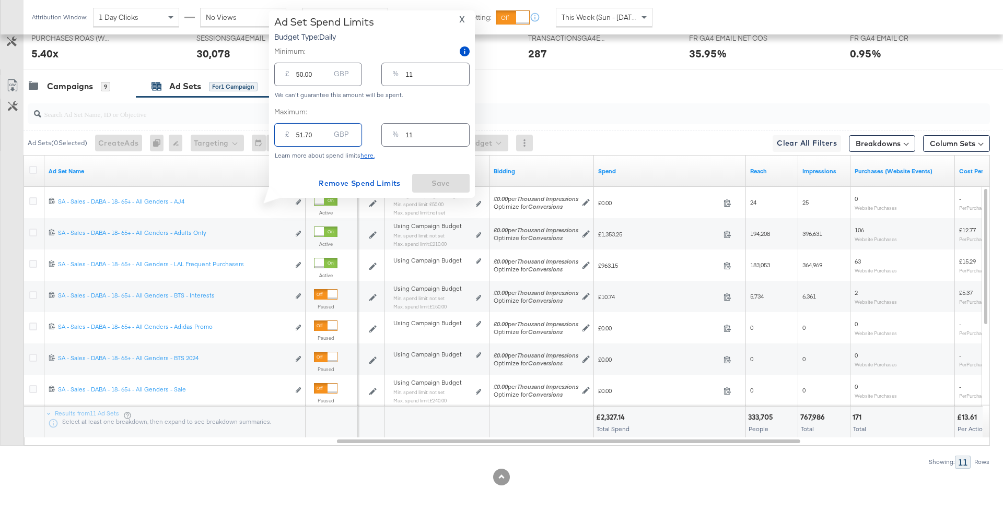
click at [319, 137] on input "51.70" at bounding box center [312, 131] width 33 height 22
click at [407, 123] on input "11" at bounding box center [437, 131] width 63 height 22
click at [404, 113] on label "Maximum:" at bounding box center [371, 112] width 195 height 10
drag, startPoint x: 299, startPoint y: 133, endPoint x: 330, endPoint y: 133, distance: 30.8
click at [330, 133] on div "£ 50.00 GBP" at bounding box center [318, 135] width 88 height 24
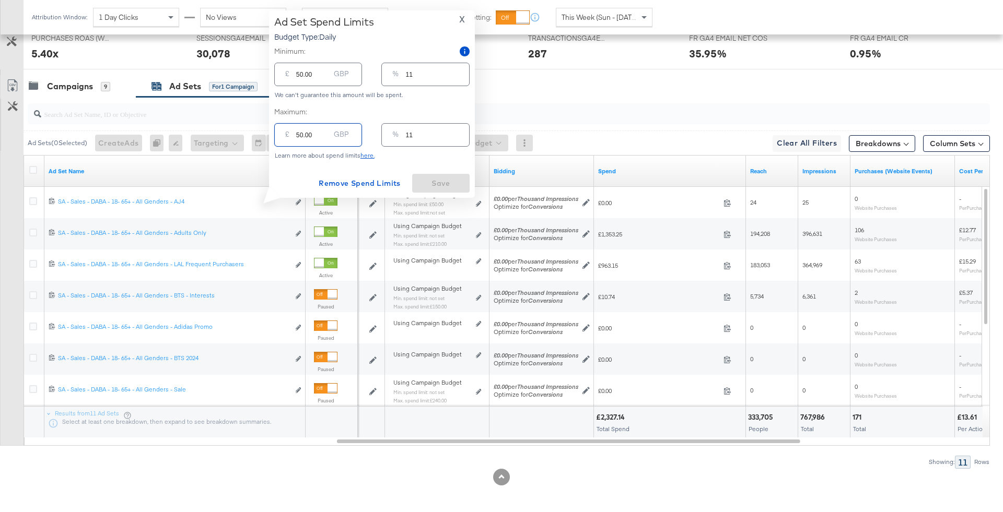
click at [298, 133] on input "50.00" at bounding box center [312, 131] width 33 height 22
type input "5"
type input "1"
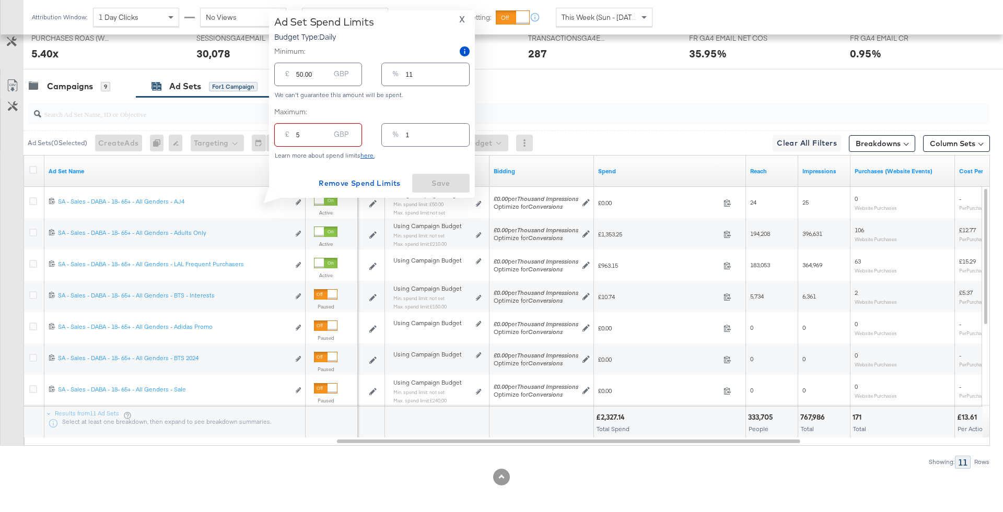
type input "55"
type input "12"
type input "55.00"
click at [411, 95] on div "We can't guarantee this amount will be spent." at bounding box center [371, 94] width 195 height 7
click at [422, 106] on div "Minimum: £ 50.00 GBP % 11 We can't guarantee this amount will be spent. Maximum…" at bounding box center [371, 102] width 195 height 113
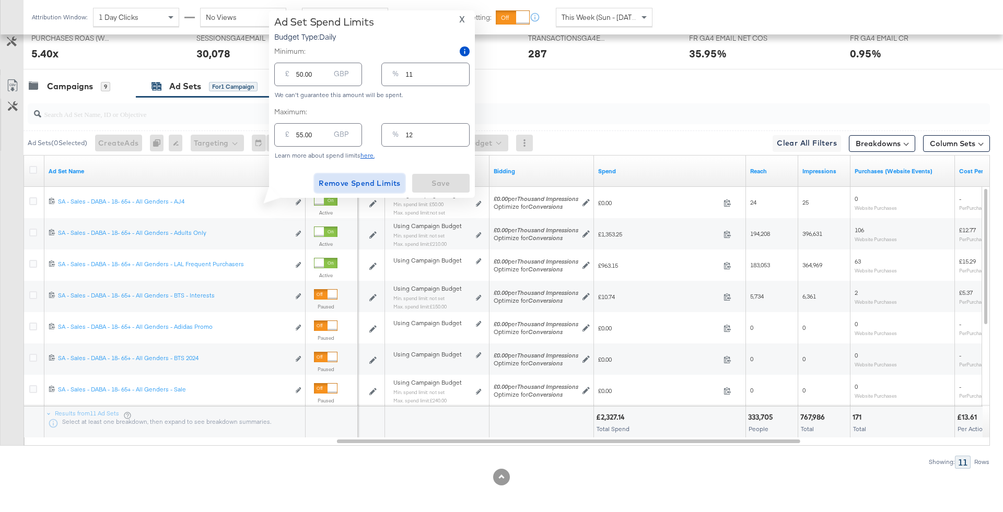
click at [385, 183] on span "Remove Spend Limits" at bounding box center [360, 183] width 82 height 13
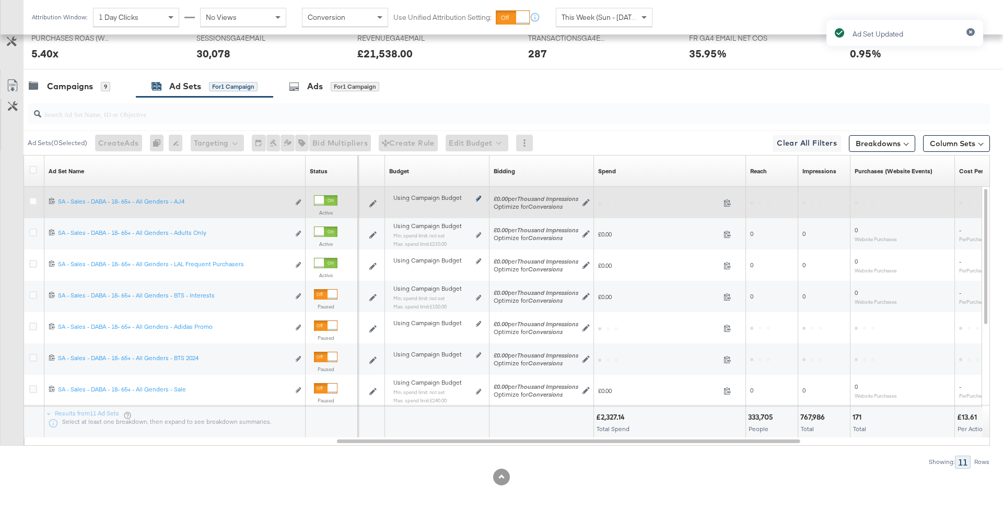
click at [479, 201] on div "Using Campaign Budget Edit spend limits" at bounding box center [437, 202] width 88 height 8
click at [477, 197] on icon at bounding box center [478, 199] width 5 height 6
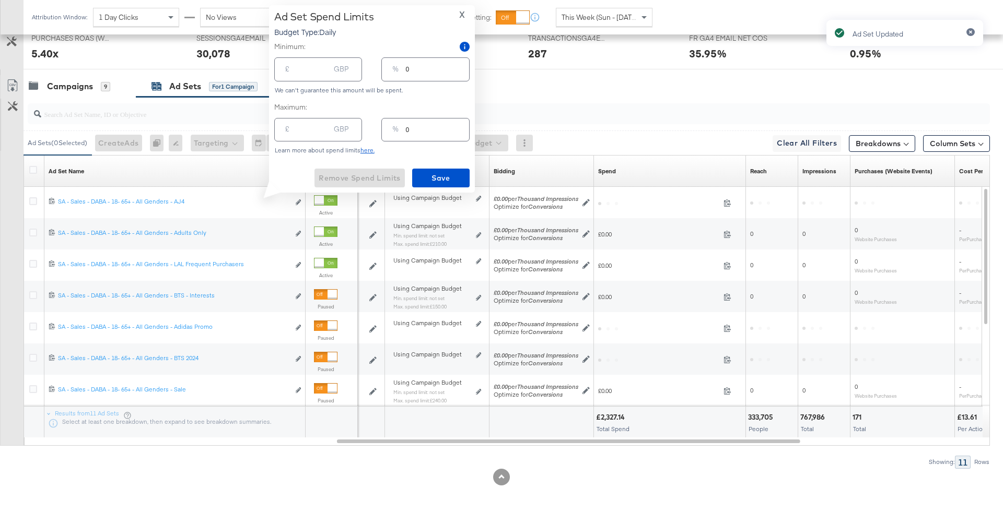
click at [329, 136] on input "number" at bounding box center [312, 125] width 33 height 22
type input "5"
type input "1"
type input "55"
type input "12"
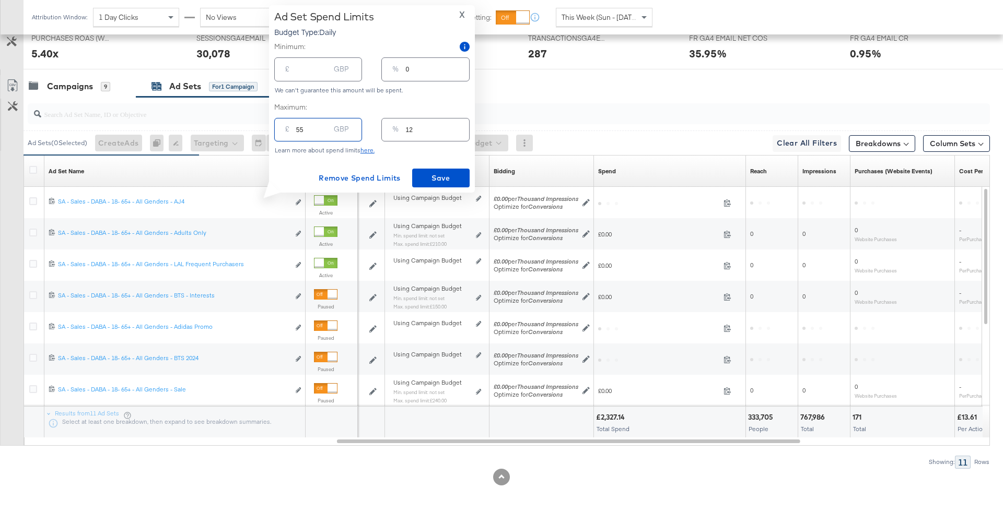
type input "55.00"
click at [294, 69] on div "£ GBP" at bounding box center [318, 69] width 88 height 24
type input "5"
type input "1"
type input "50"
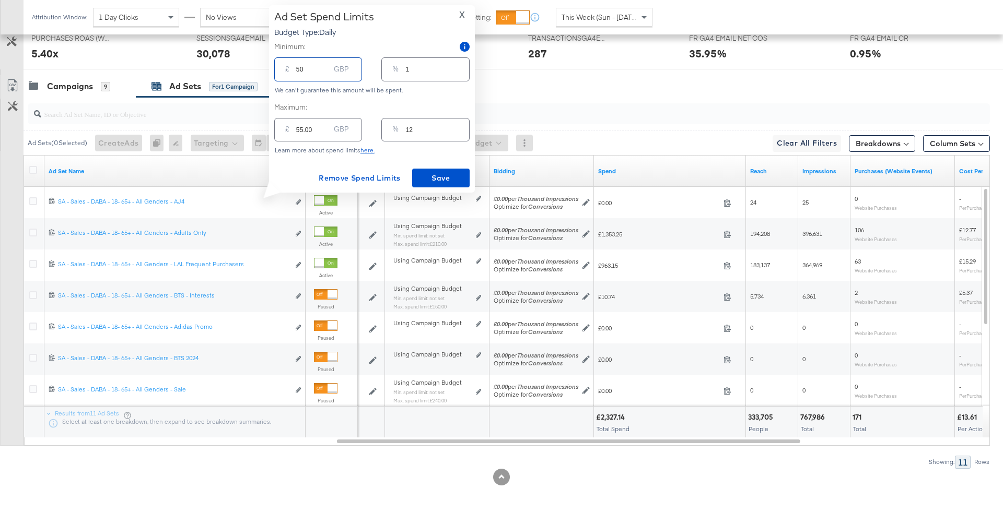
type input "11"
type input "5"
type input "1"
click at [309, 73] on input "5.0045" at bounding box center [312, 65] width 33 height 22
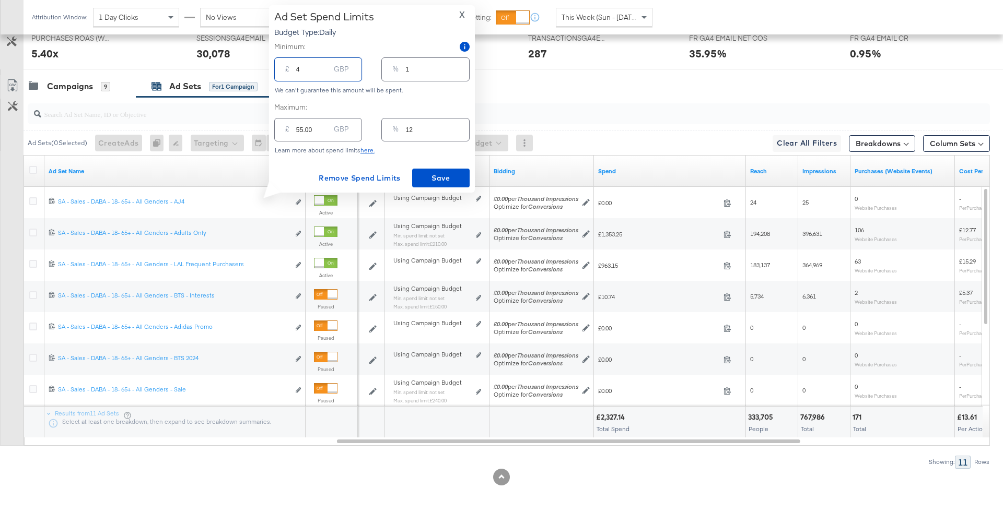
type input "45"
type input "10"
type input "45.00"
click at [365, 138] on div "£ 55.00 GBP % 12" at bounding box center [371, 130] width 195 height 28
click at [442, 178] on span "Save" at bounding box center [440, 178] width 49 height 13
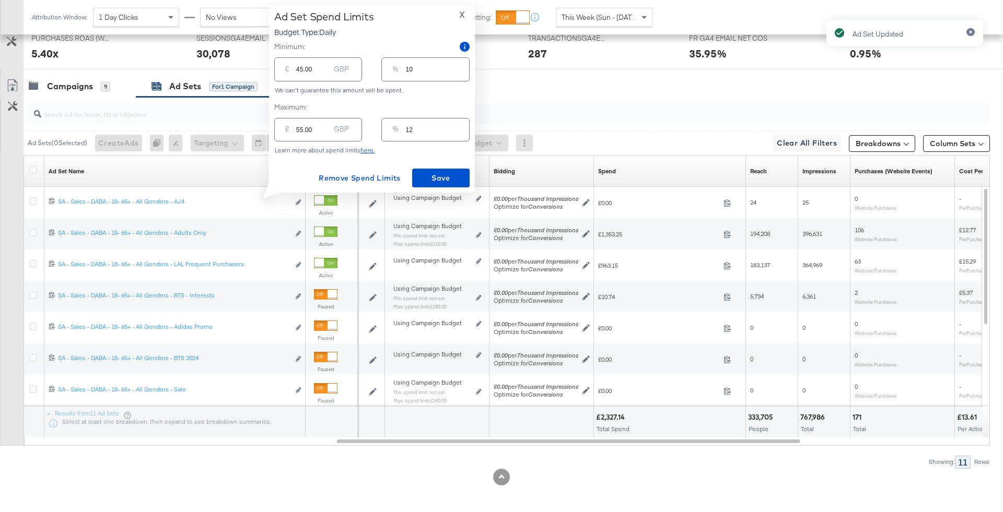
type input "0"
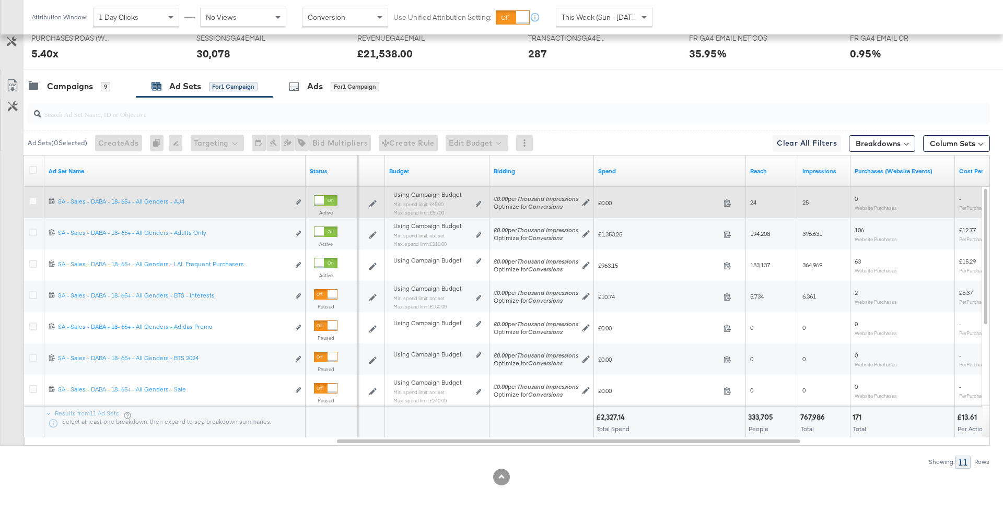
click at [324, 195] on div at bounding box center [326, 200] width 24 height 10
